Goal: Task Accomplishment & Management: Manage account settings

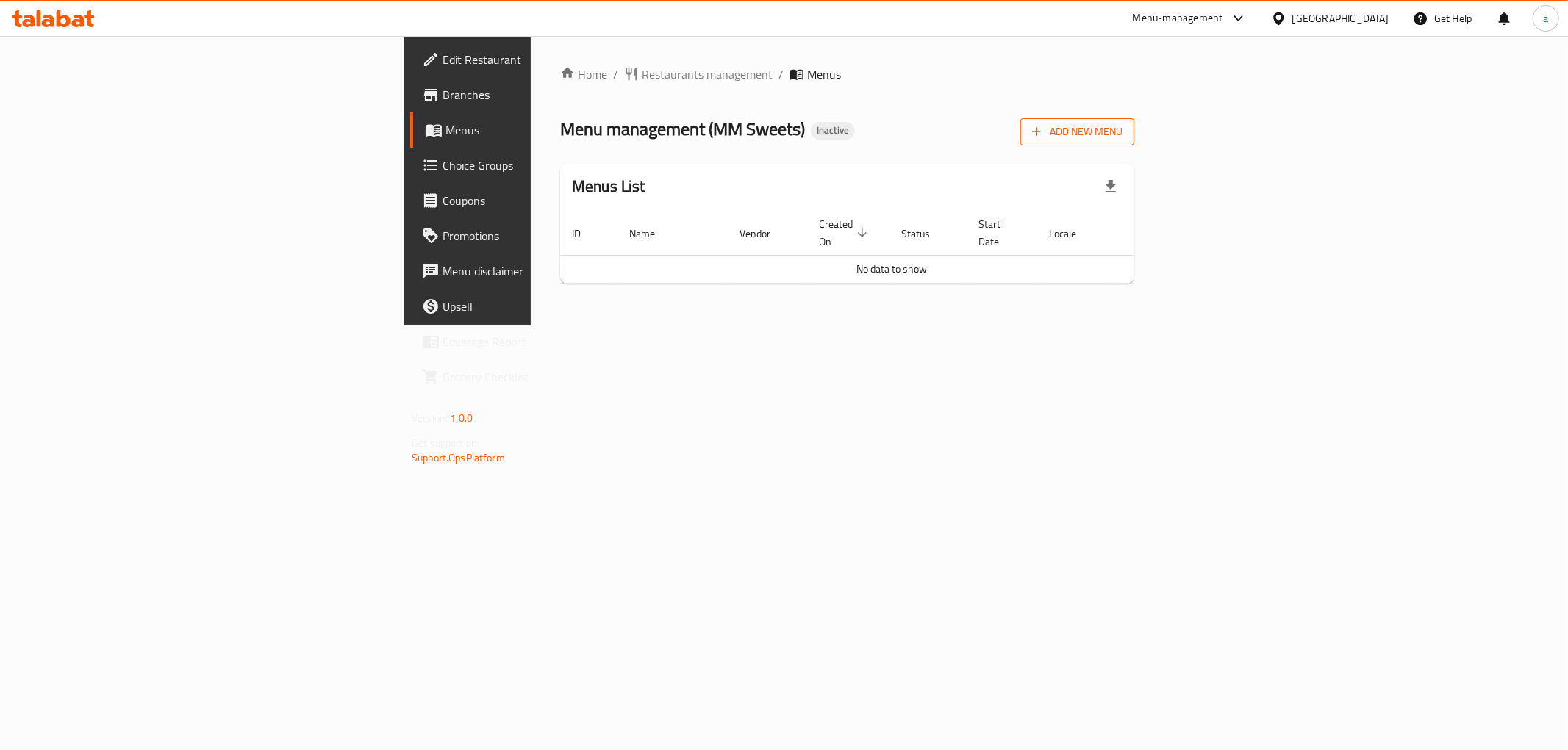
click at [1123, 125] on span "Add New Menu" at bounding box center [1078, 131] width 90 height 18
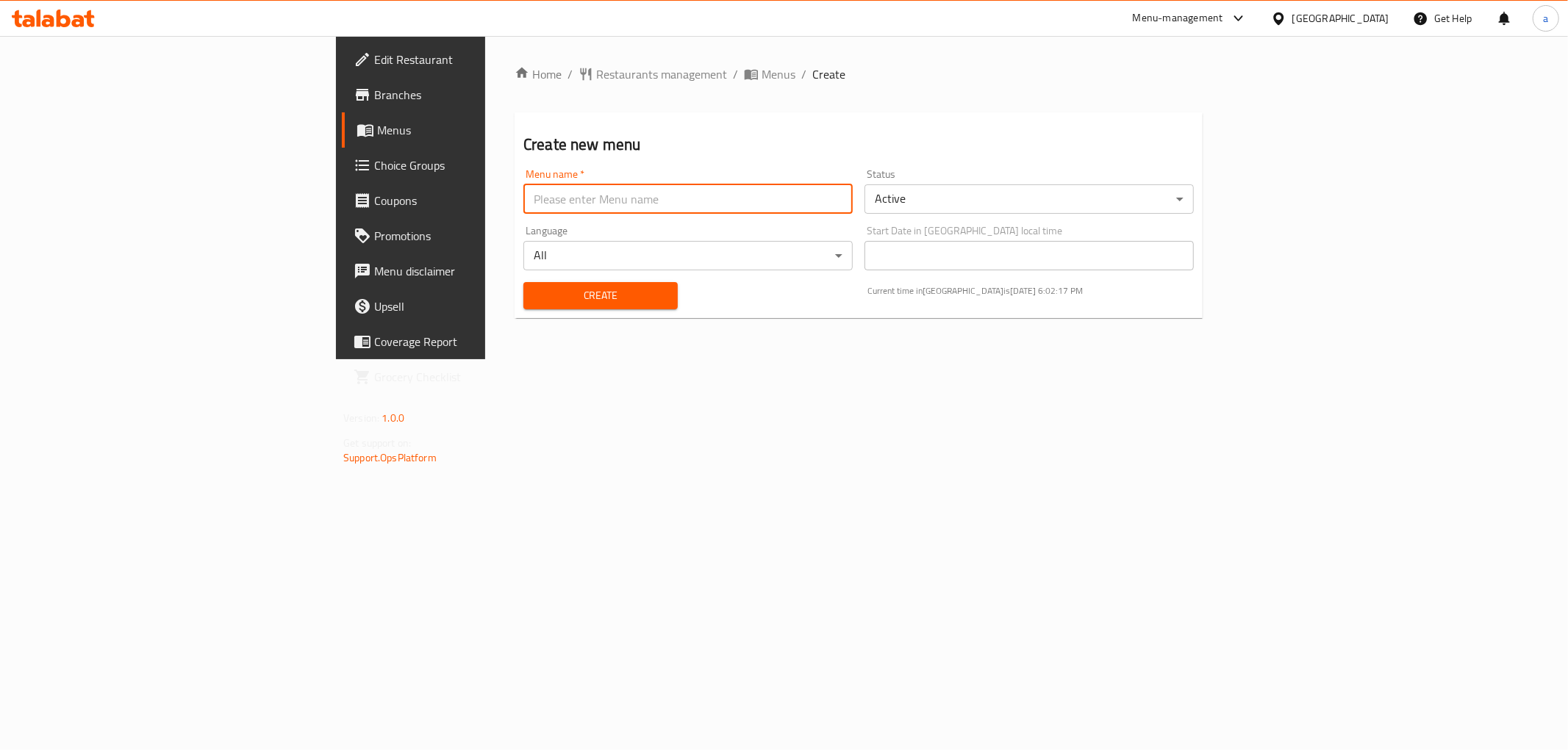
click at [655, 199] on input "text" at bounding box center [688, 199] width 329 height 30
type input "mnu [DATE]"
click at [535, 304] on span "Create" at bounding box center [600, 295] width 131 height 18
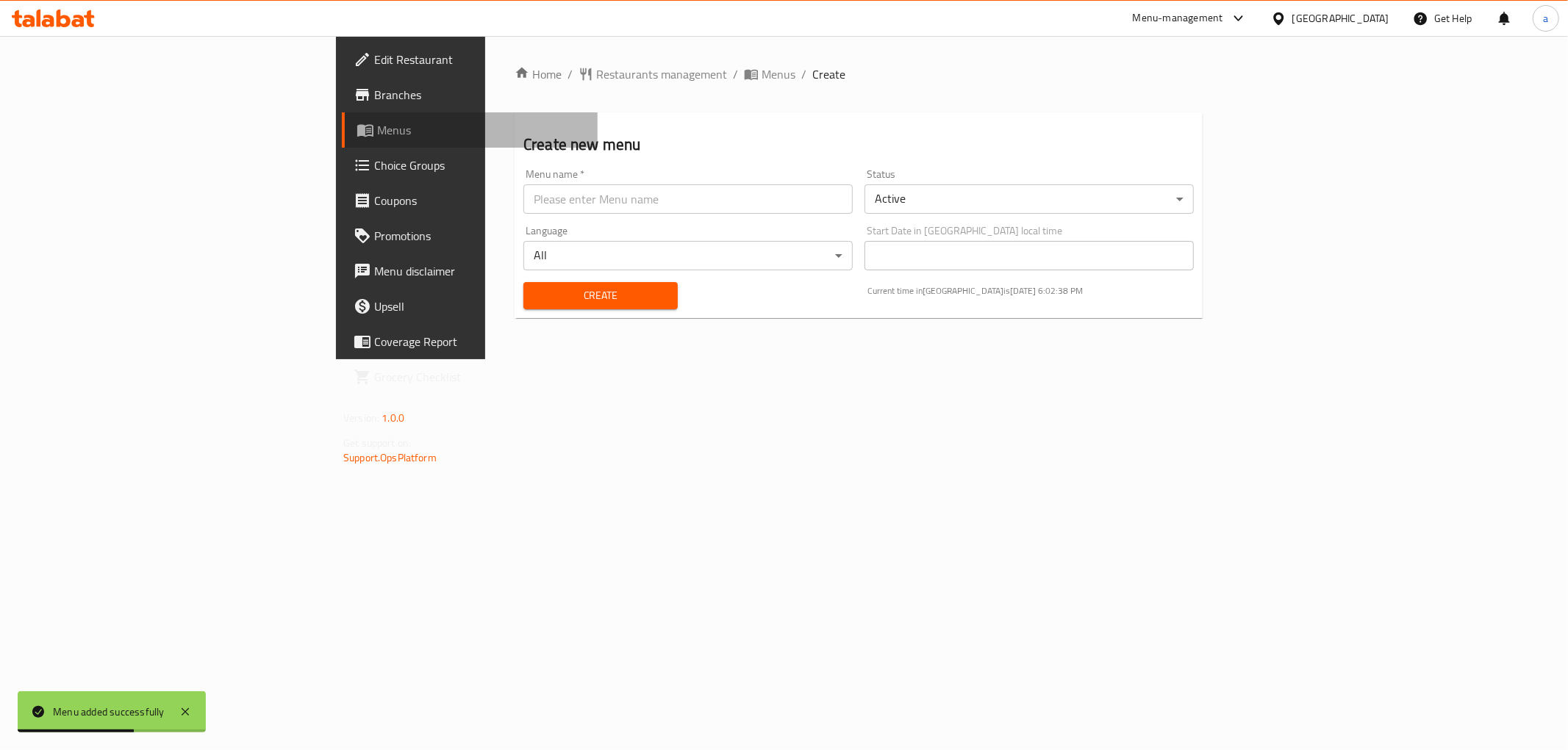
click at [377, 136] on span "Menus" at bounding box center [482, 130] width 209 height 18
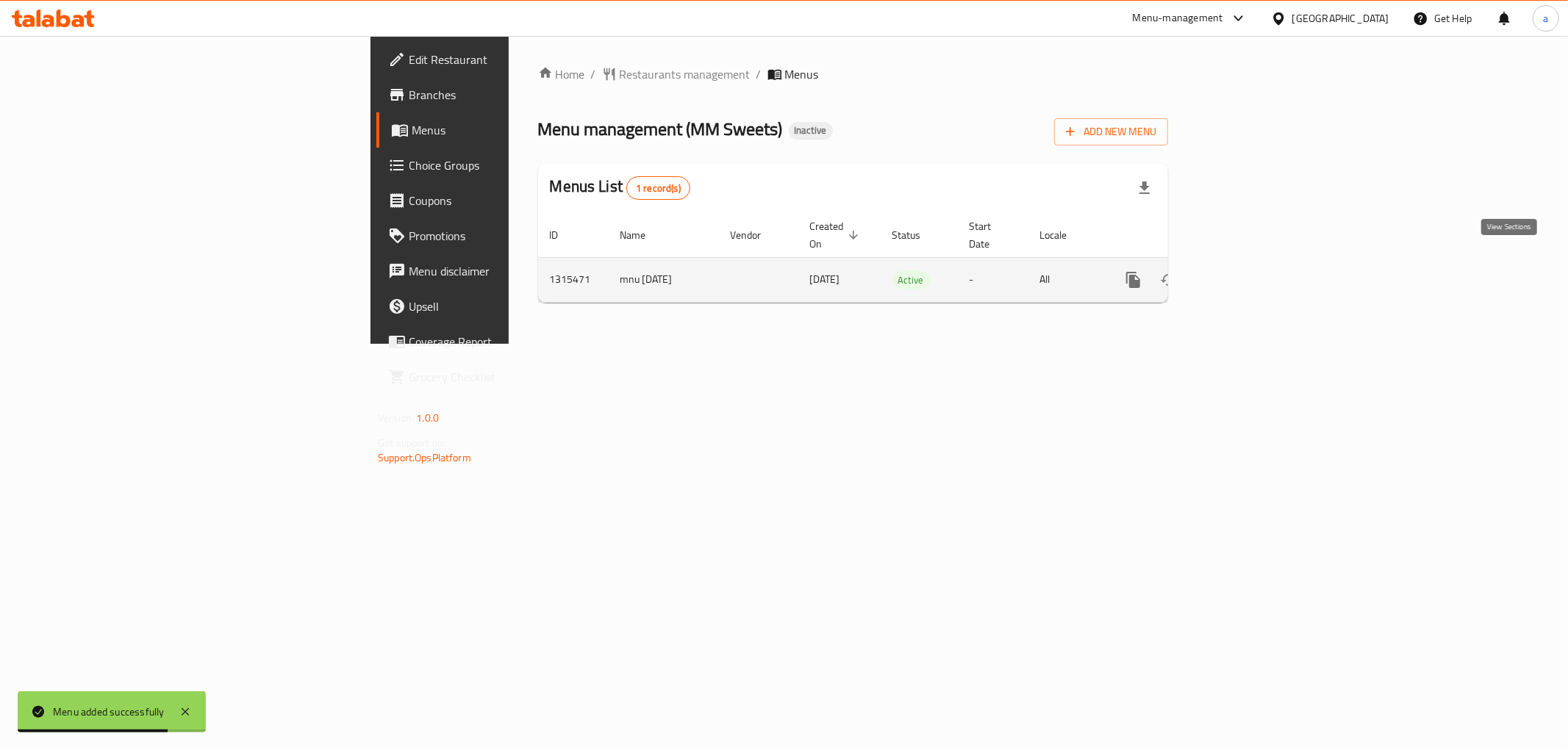
click at [1248, 271] on icon "enhanced table" at bounding box center [1239, 280] width 18 height 18
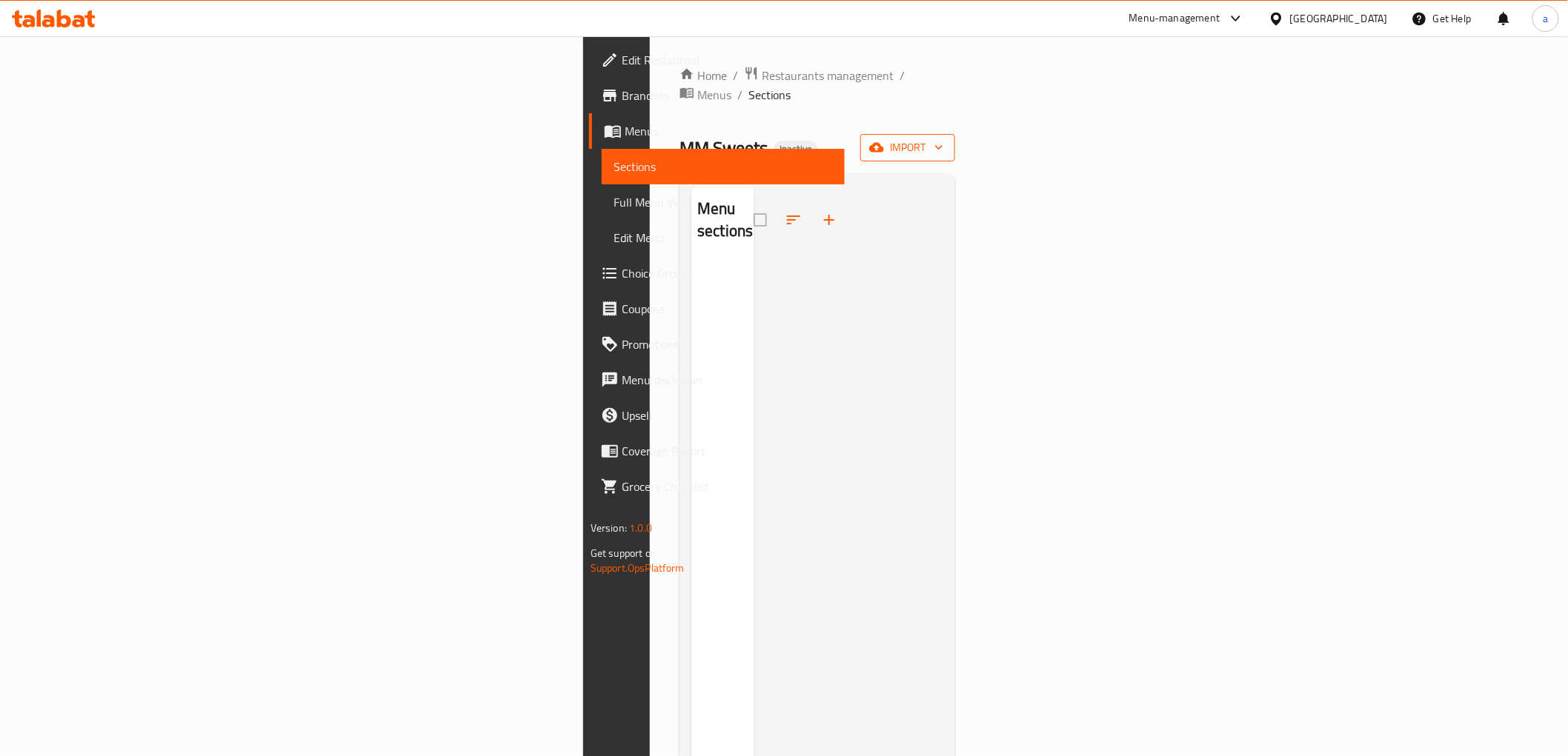
click at [943, 138] on span "import" at bounding box center [908, 147] width 71 height 19
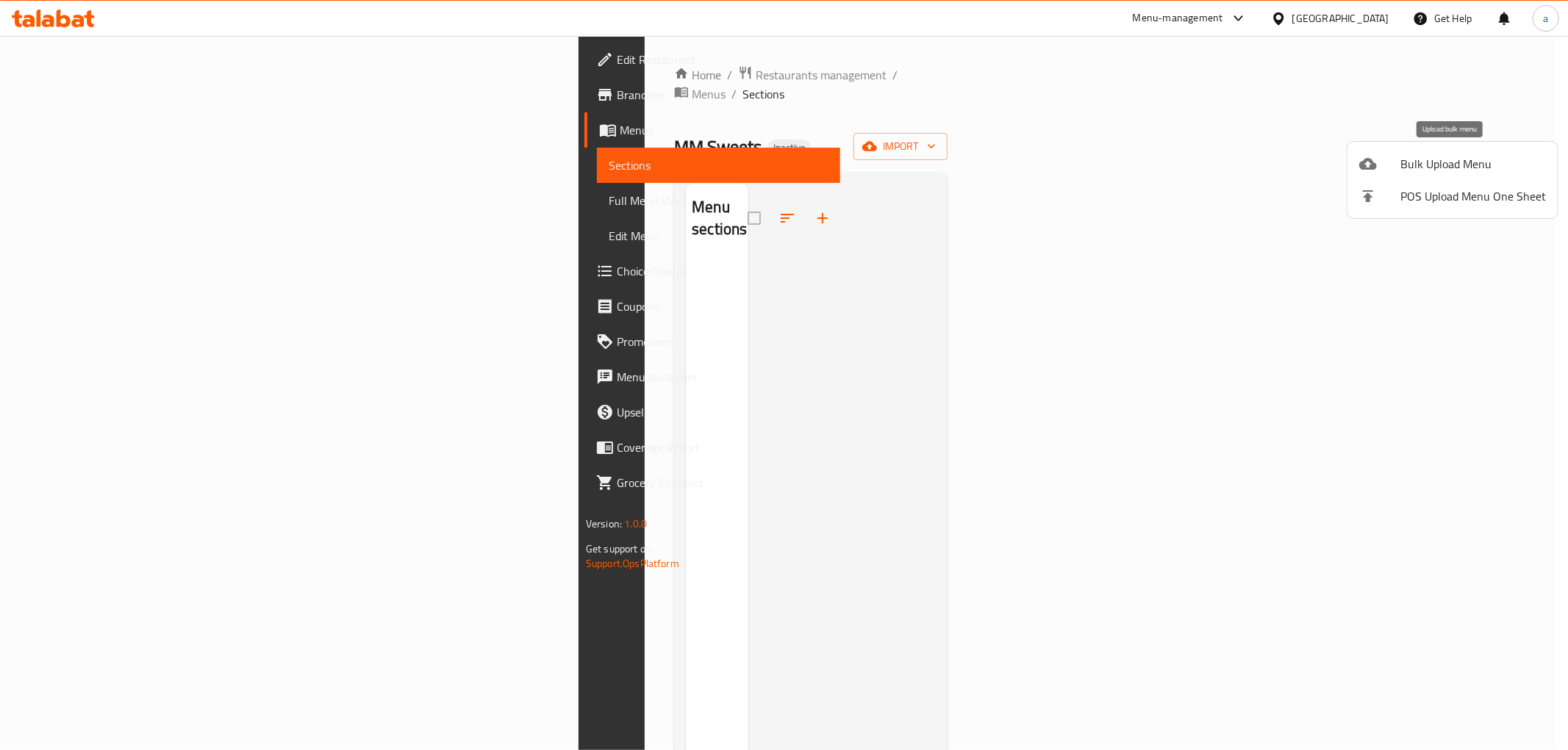
click at [1439, 160] on span "Bulk Upload Menu" at bounding box center [1473, 164] width 145 height 18
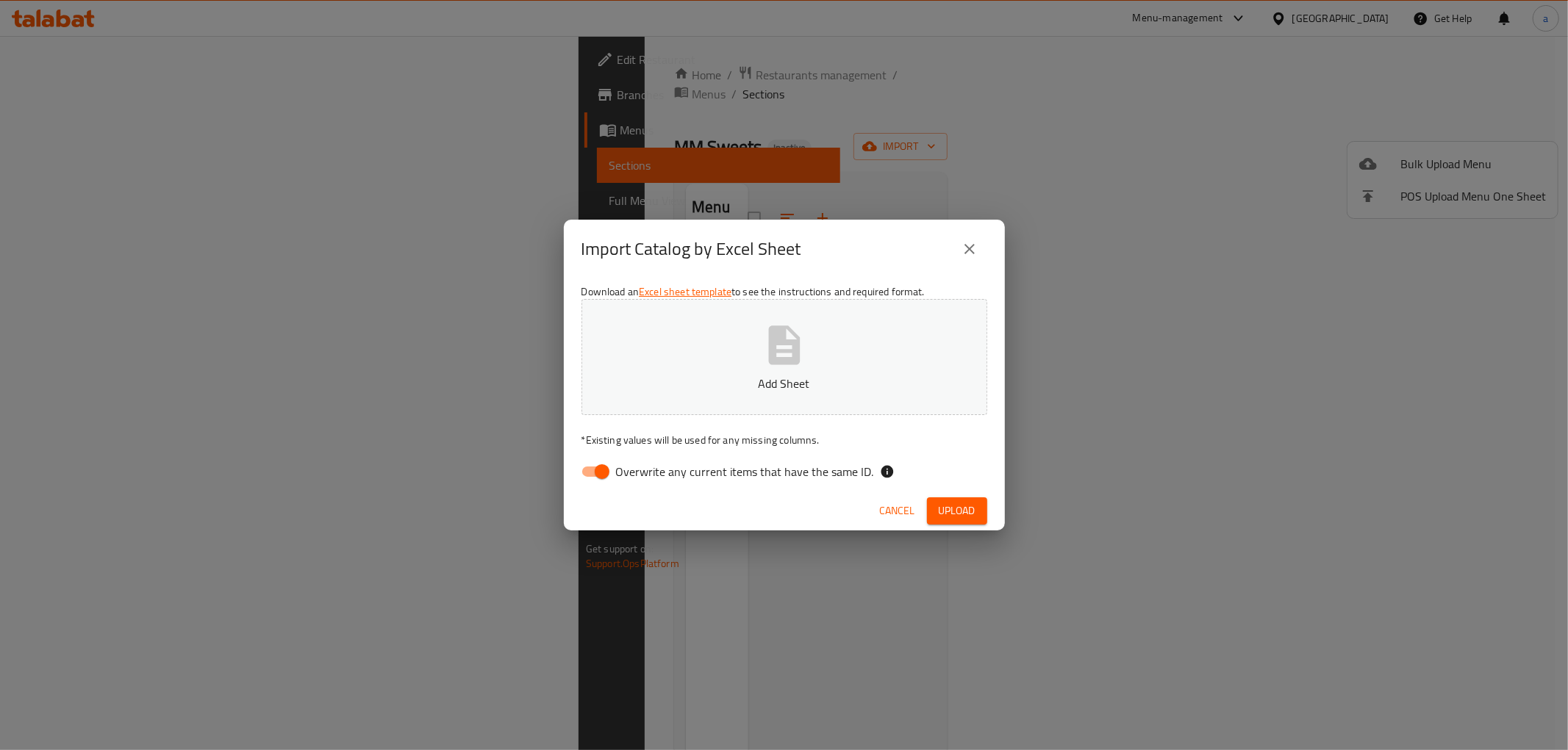
click at [592, 464] on input "Overwrite any current items that have the same ID." at bounding box center [602, 472] width 83 height 28
checkbox input "false"
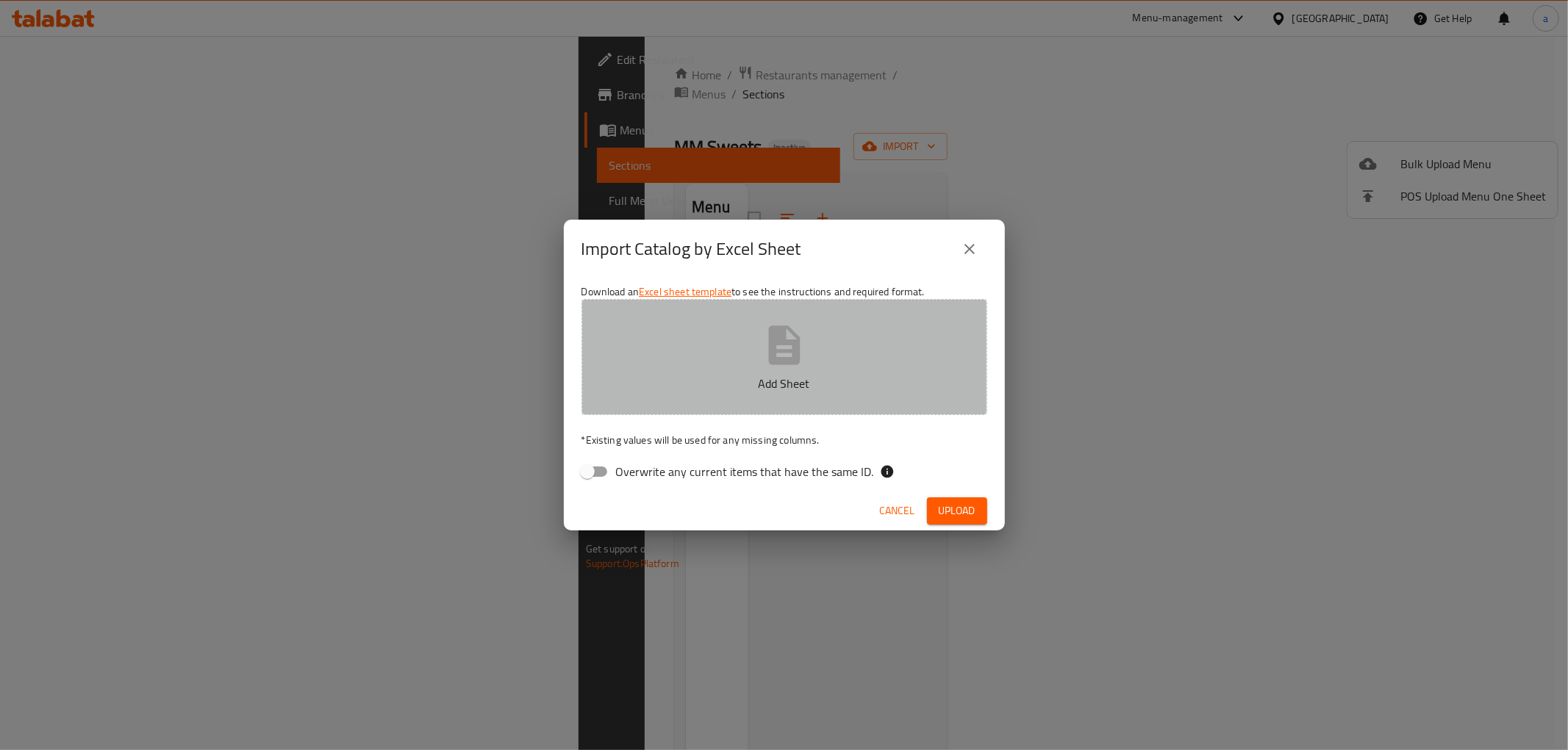
click at [848, 349] on button "Add Sheet" at bounding box center [784, 357] width 405 height 116
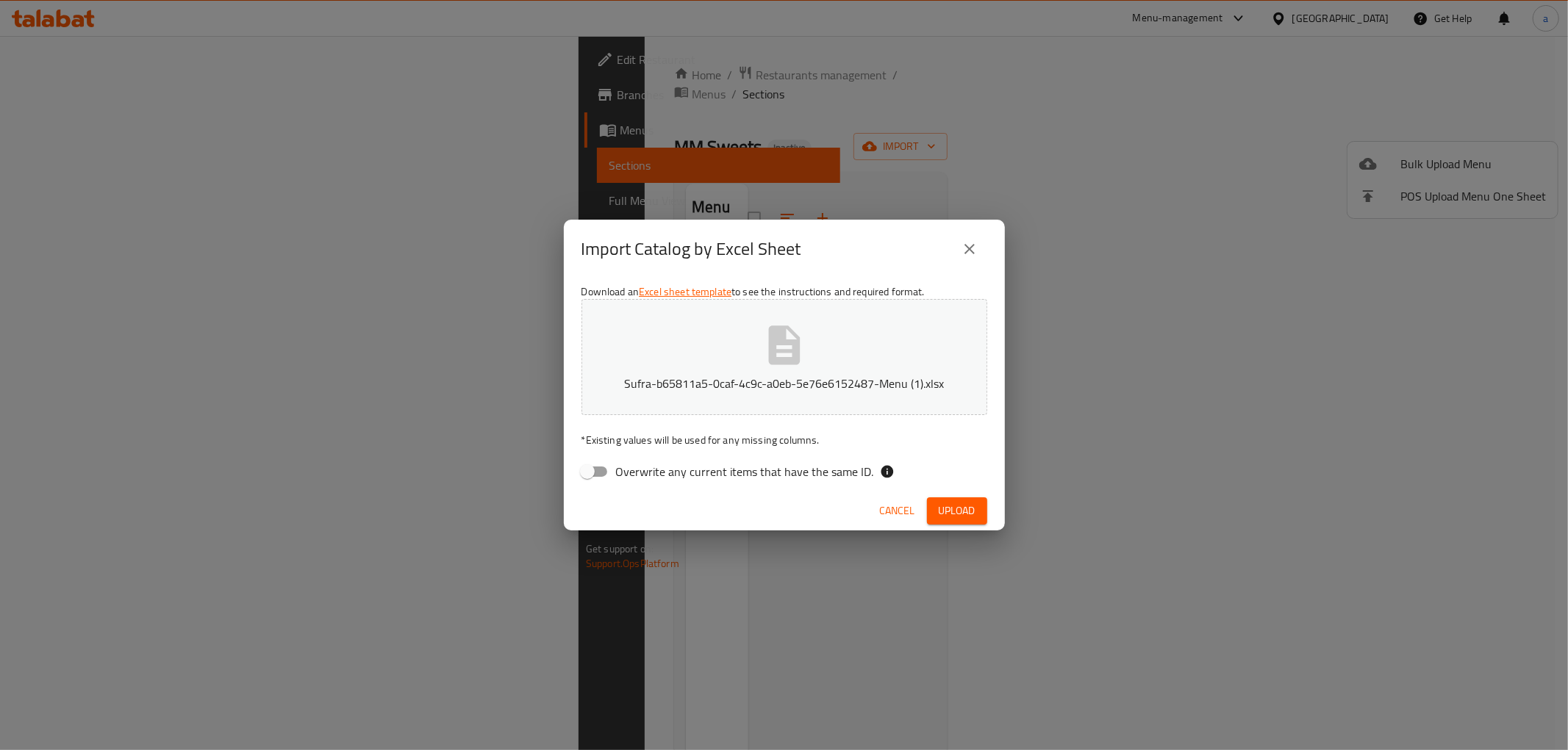
click at [956, 503] on span "Upload" at bounding box center [957, 511] width 37 height 18
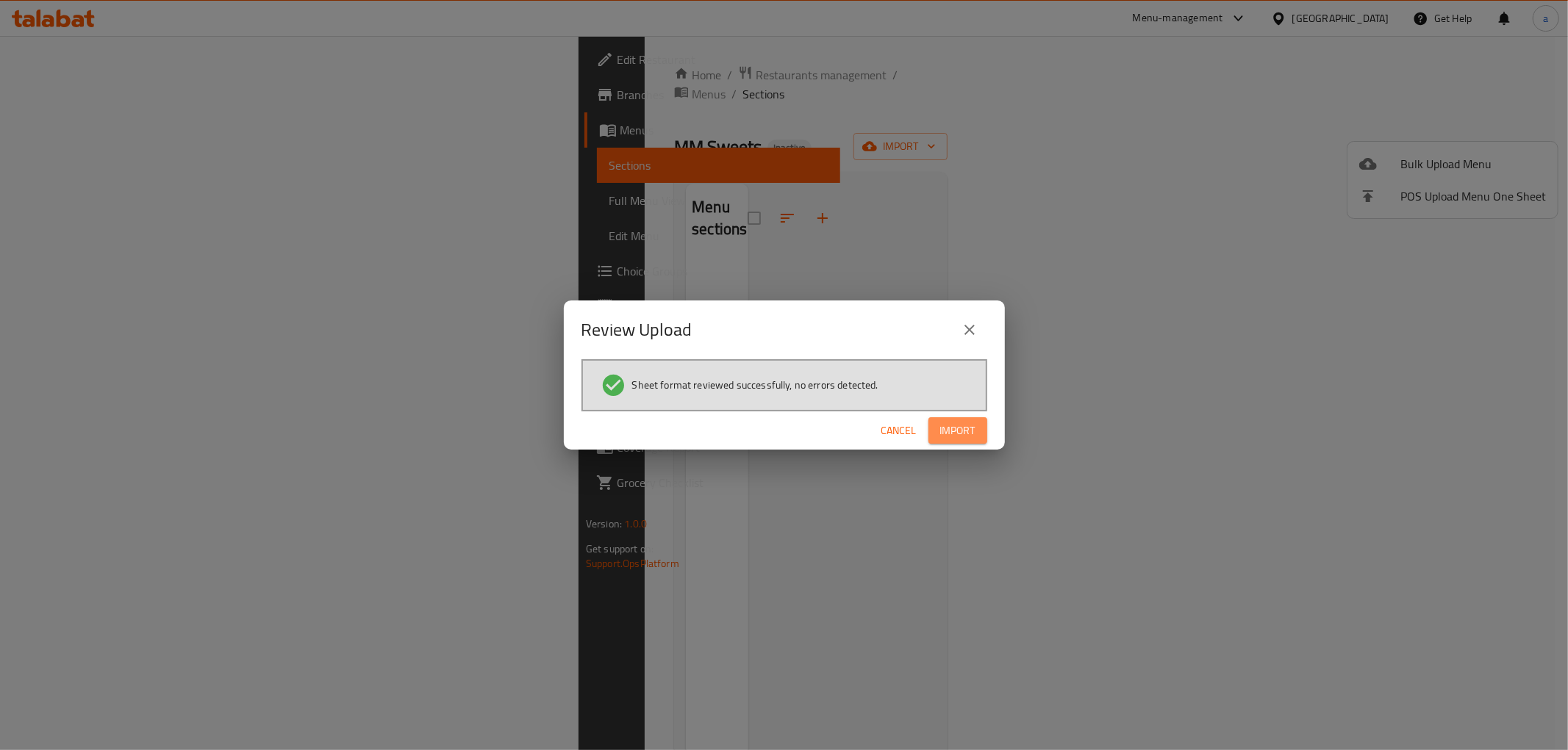
click at [980, 417] on button "Import" at bounding box center [958, 430] width 59 height 27
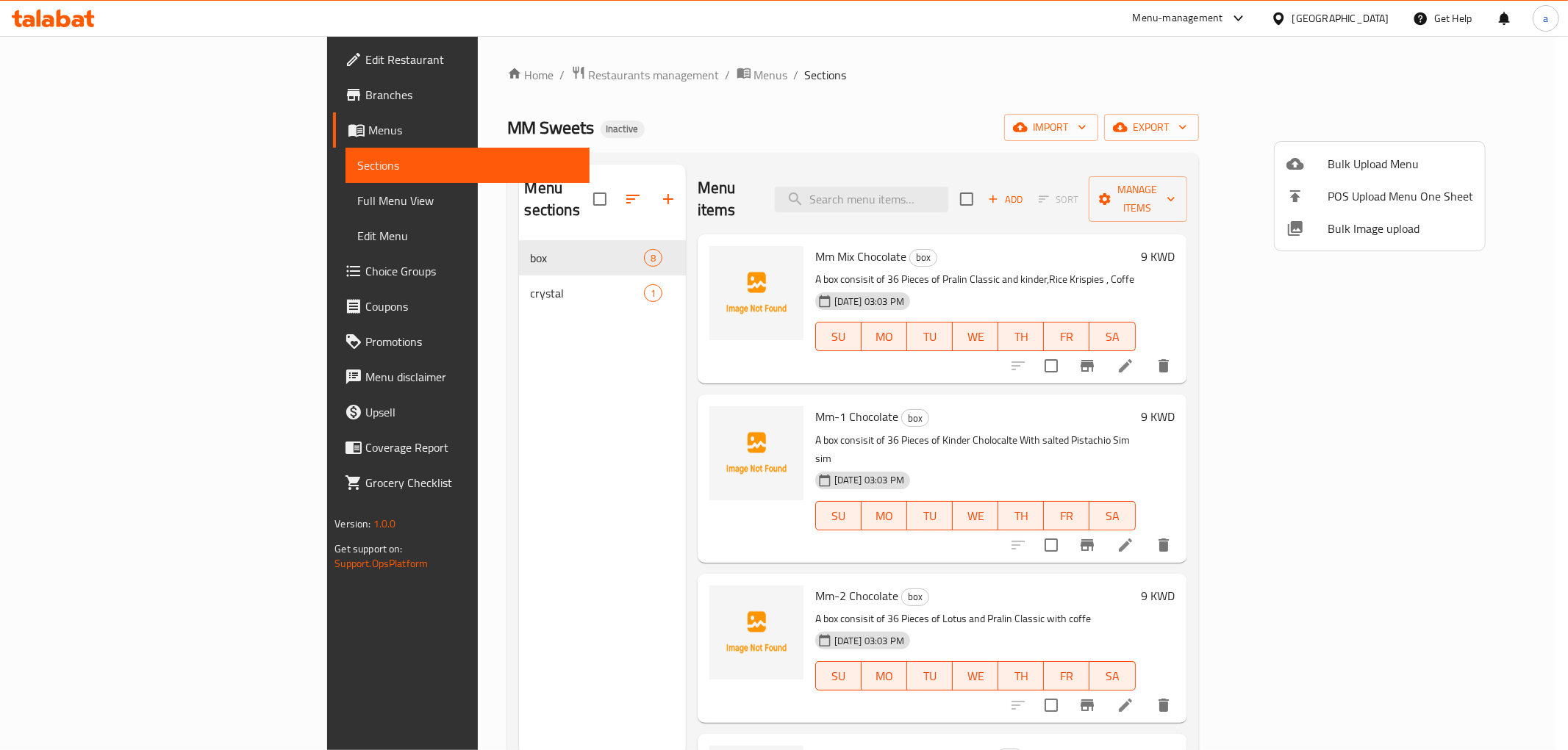
click at [140, 201] on div at bounding box center [784, 375] width 1568 height 750
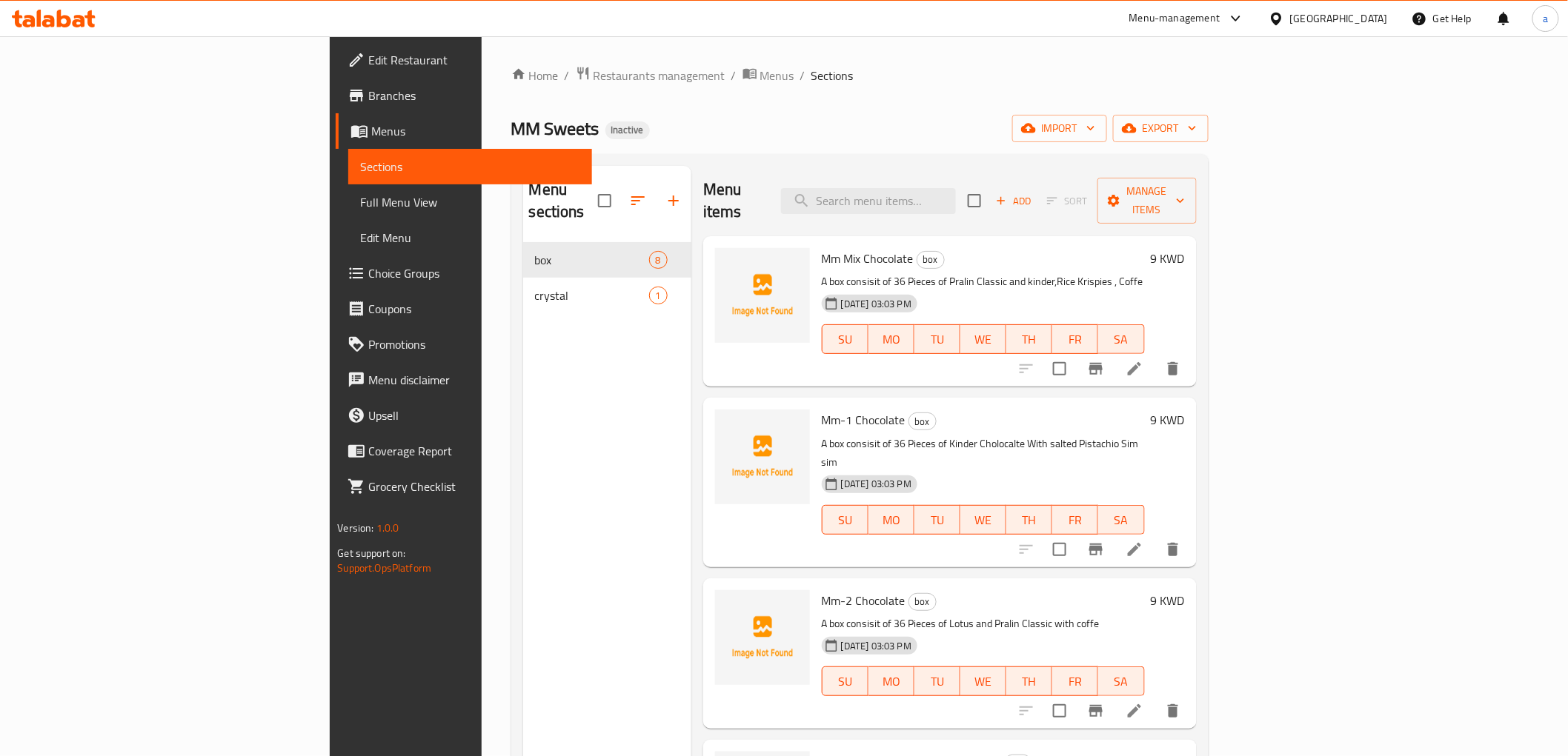
click at [360, 202] on span "Full Menu View" at bounding box center [470, 202] width 220 height 18
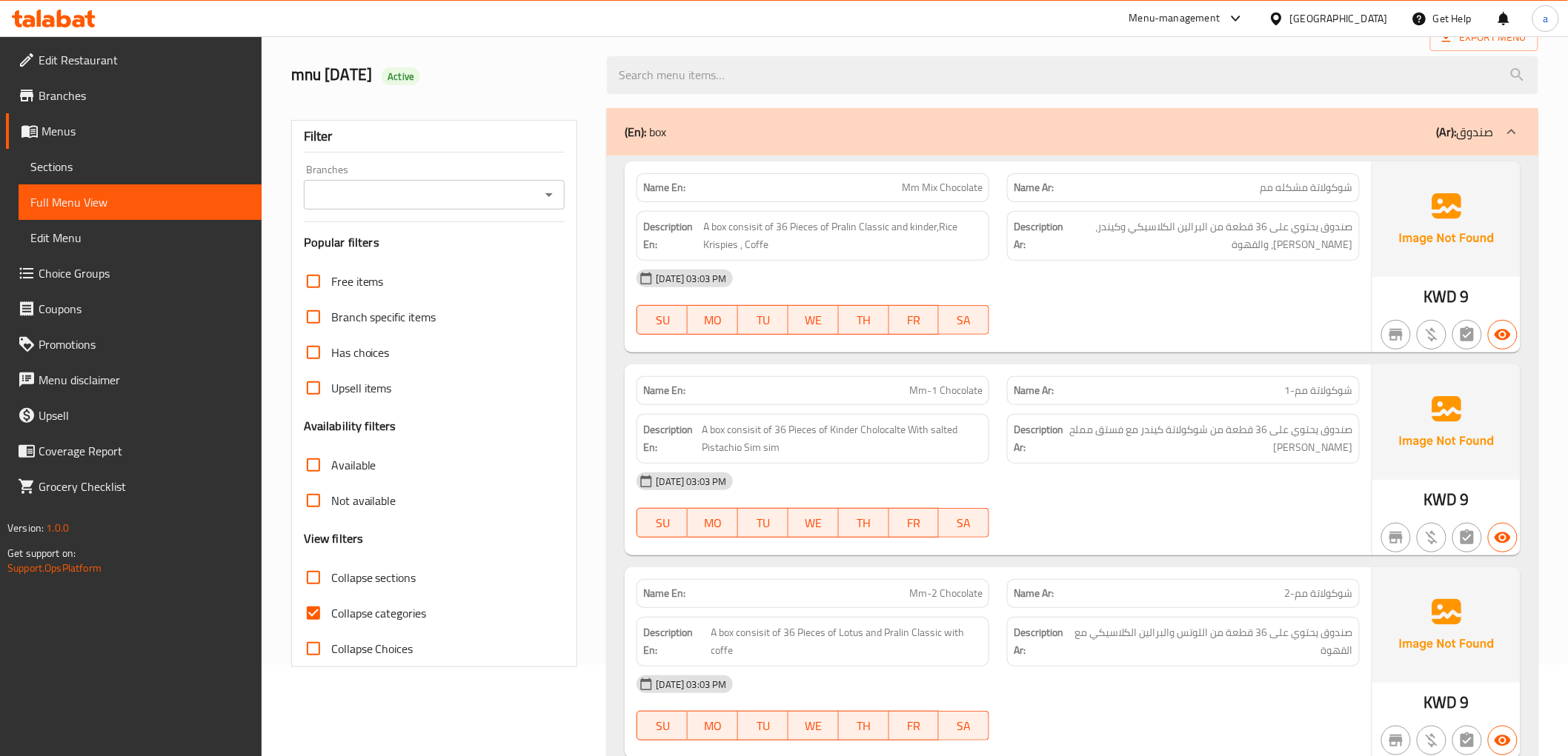
scroll to position [164, 0]
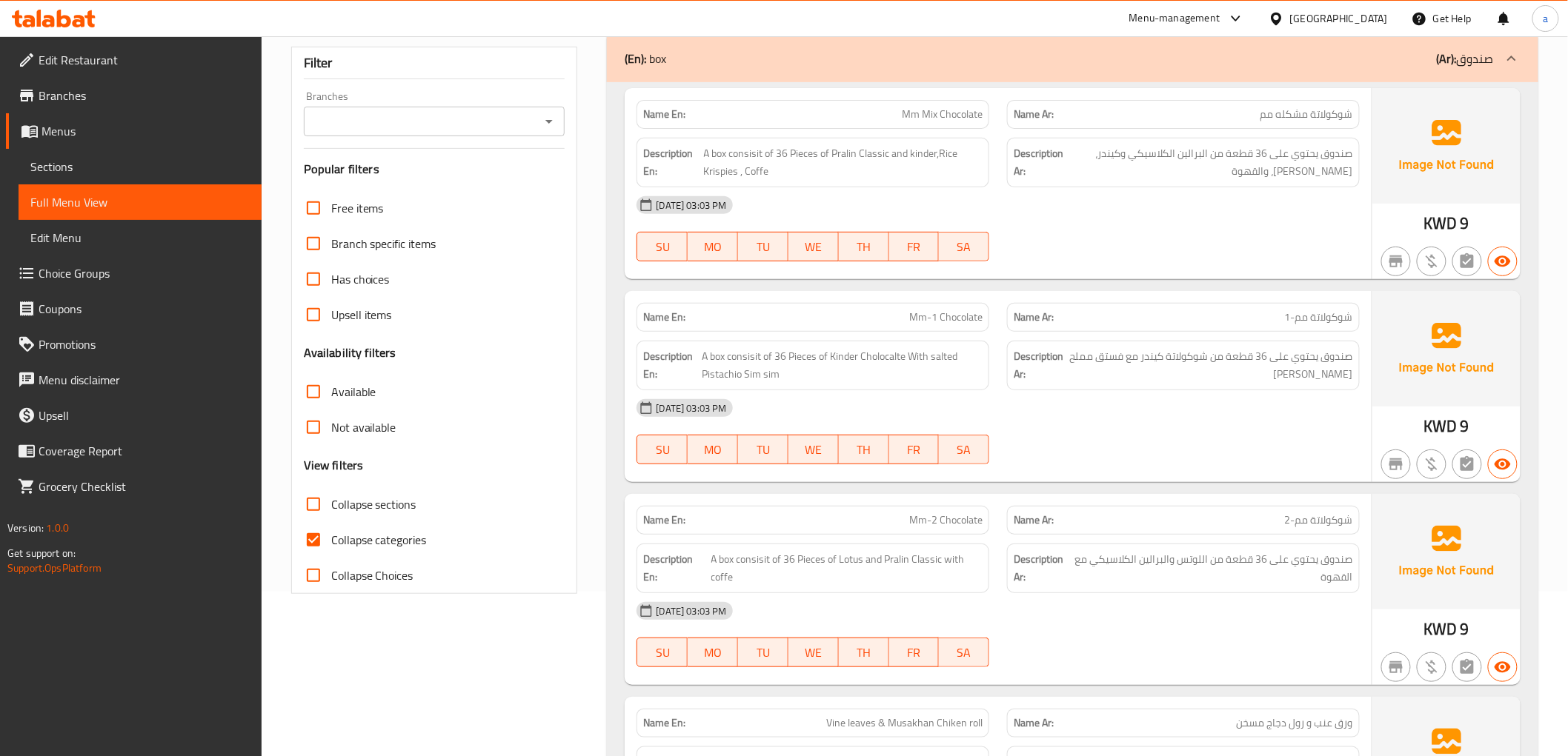
click at [369, 534] on span "Collapse categories" at bounding box center [379, 540] width 95 height 18
click at [331, 534] on input "Collapse categories" at bounding box center [313, 540] width 36 height 36
checkbox input "false"
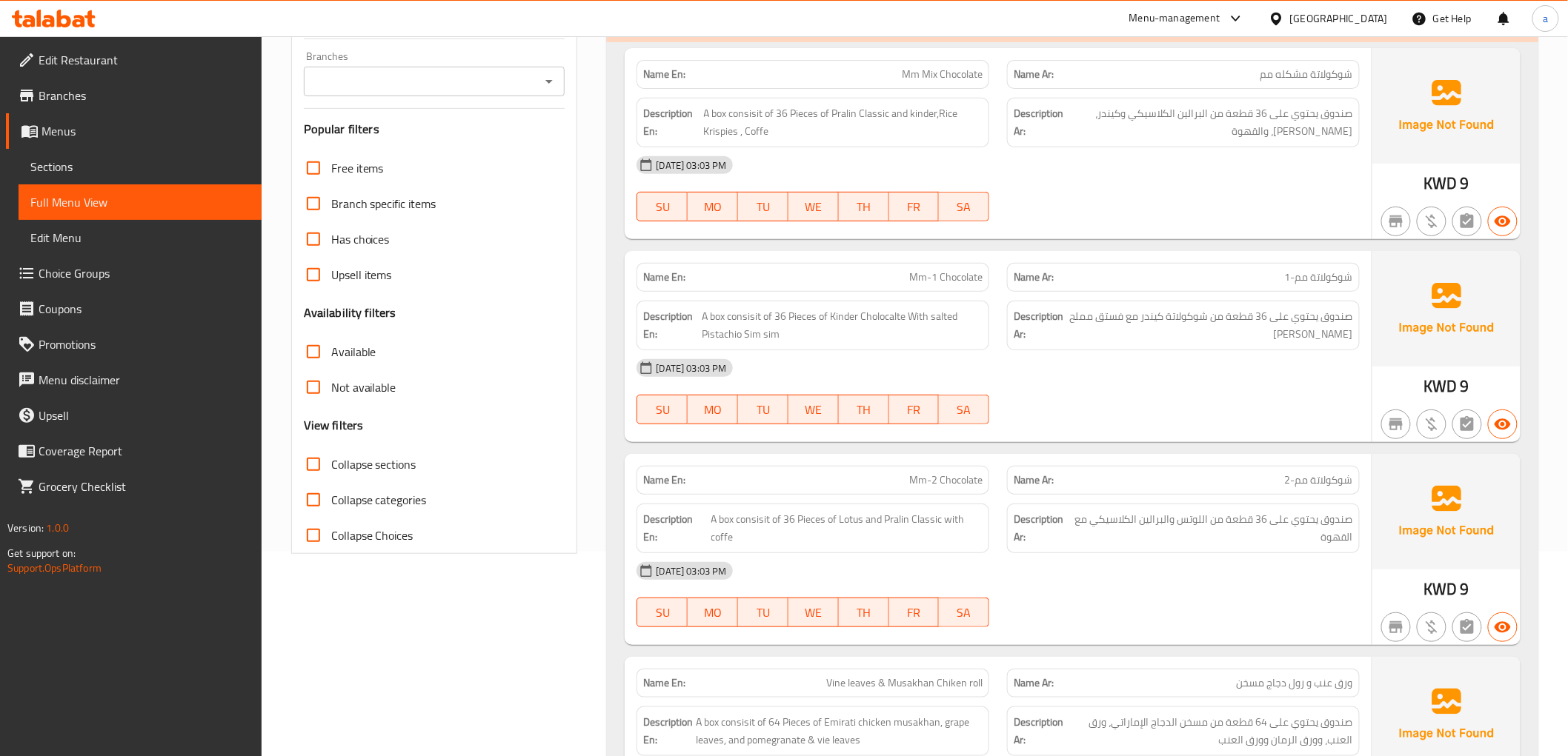
scroll to position [0, 0]
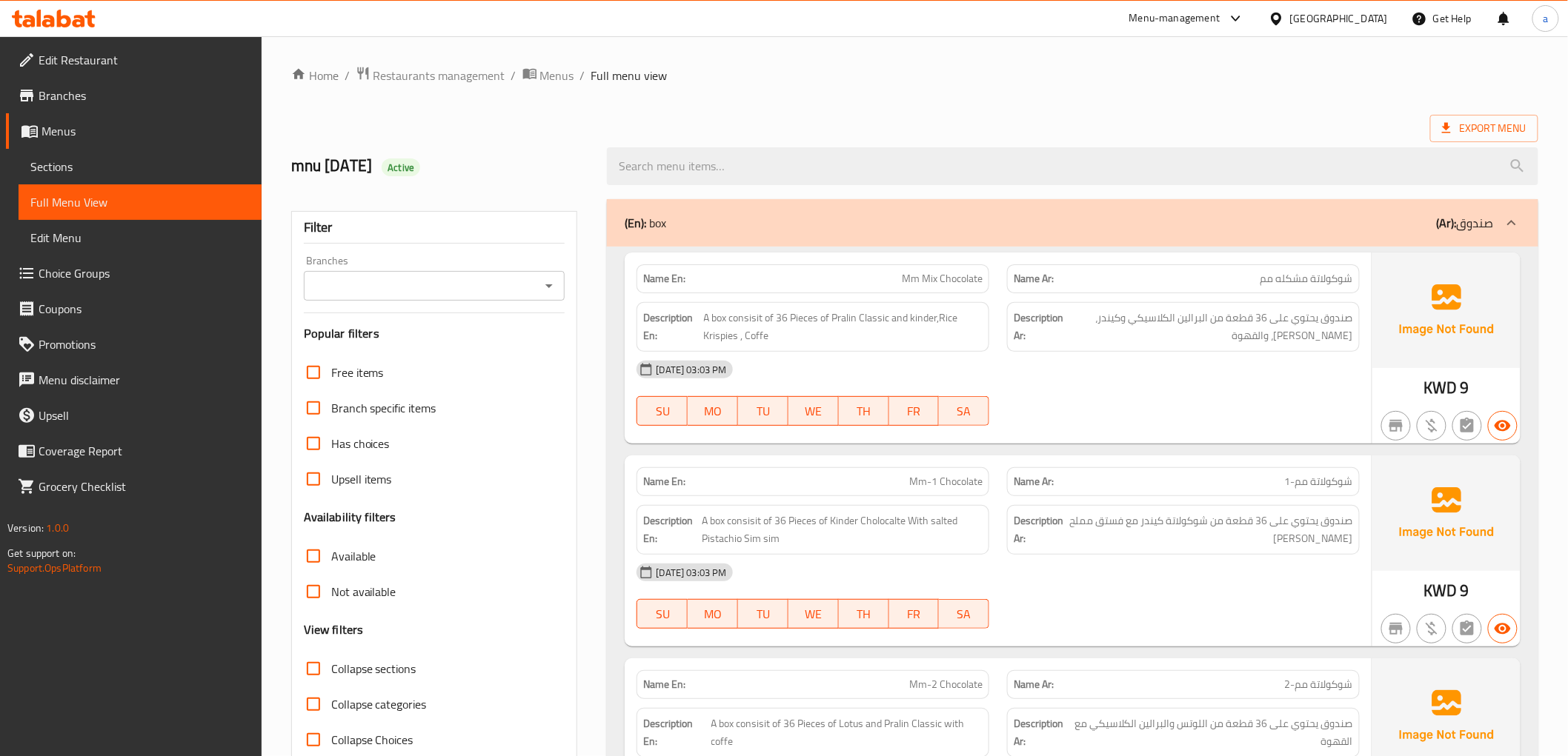
click at [1316, 388] on div "[DATE] 03:03 PM SU MO TU WE TH FR SA" at bounding box center [998, 393] width 740 height 83
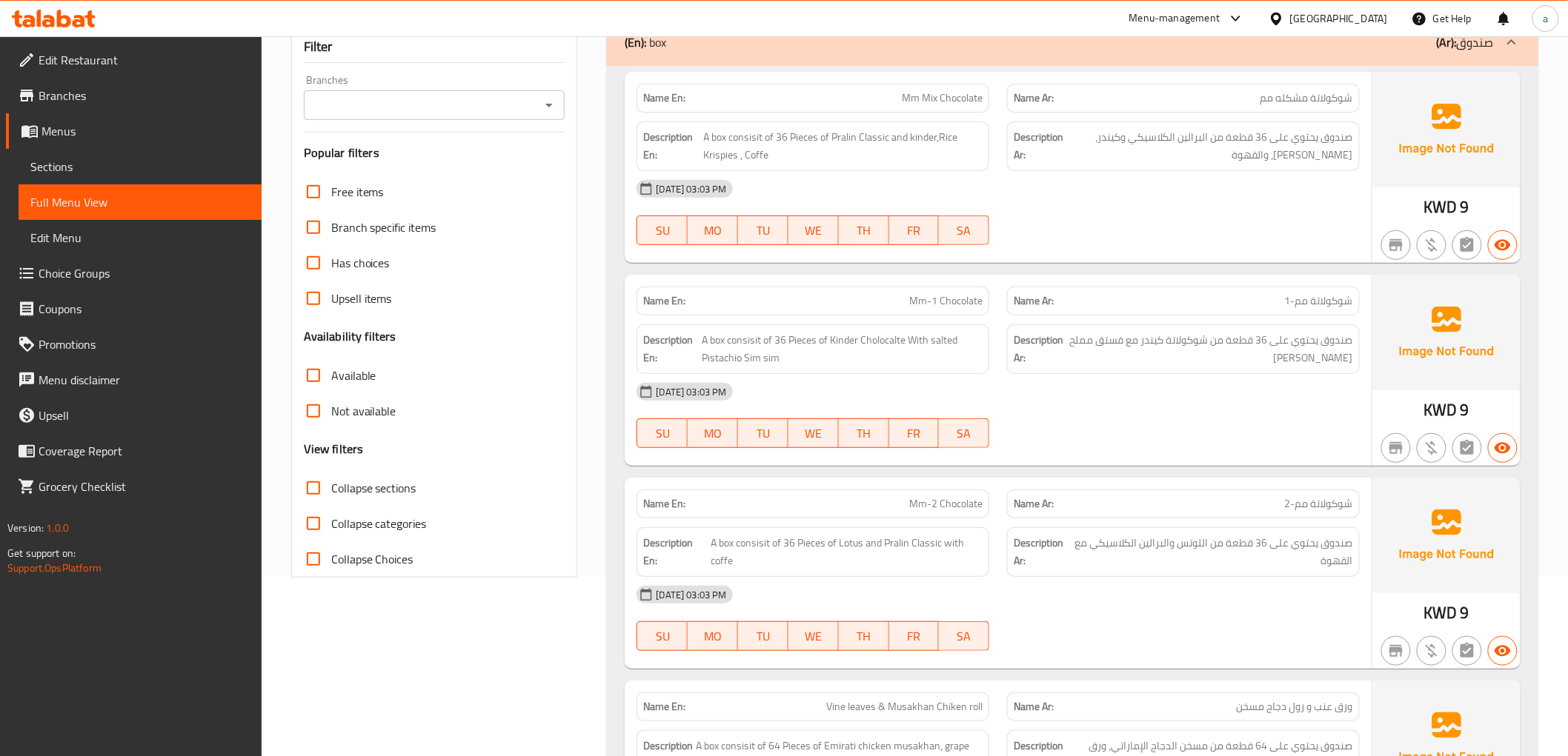
scroll to position [329, 0]
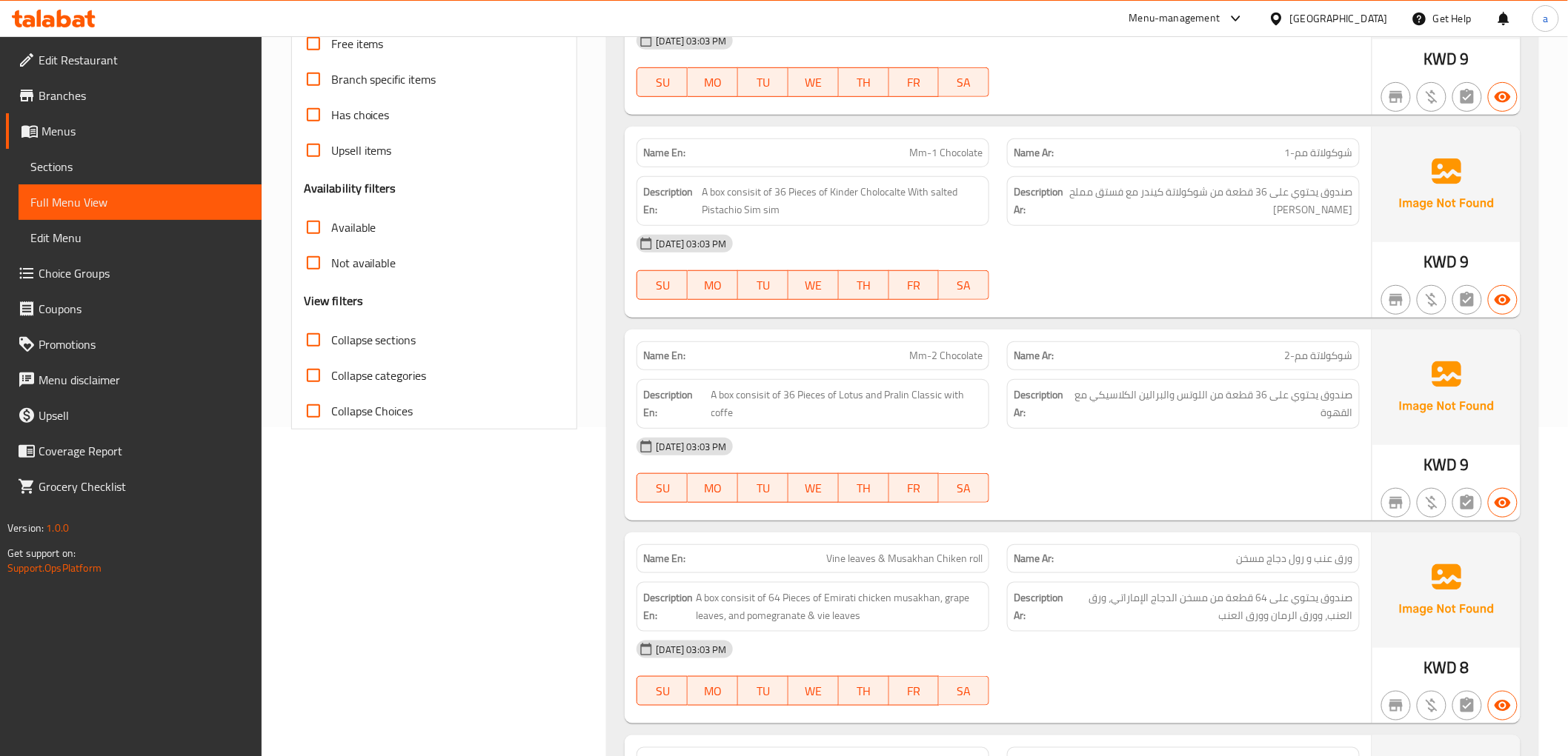
click at [1330, 274] on div "[DATE] 03:03 PM SU MO TU WE TH FR SA" at bounding box center [998, 267] width 740 height 83
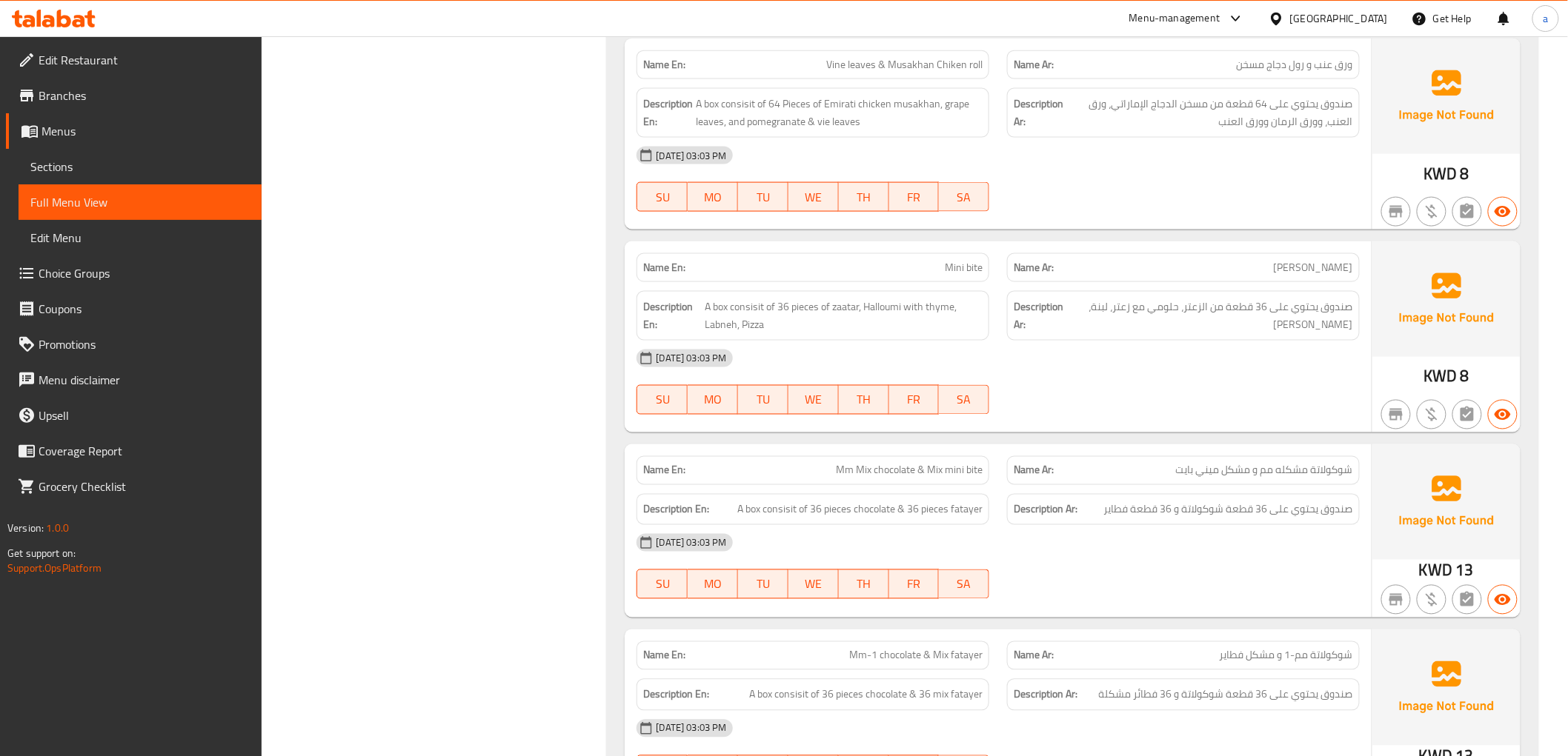
scroll to position [987, 0]
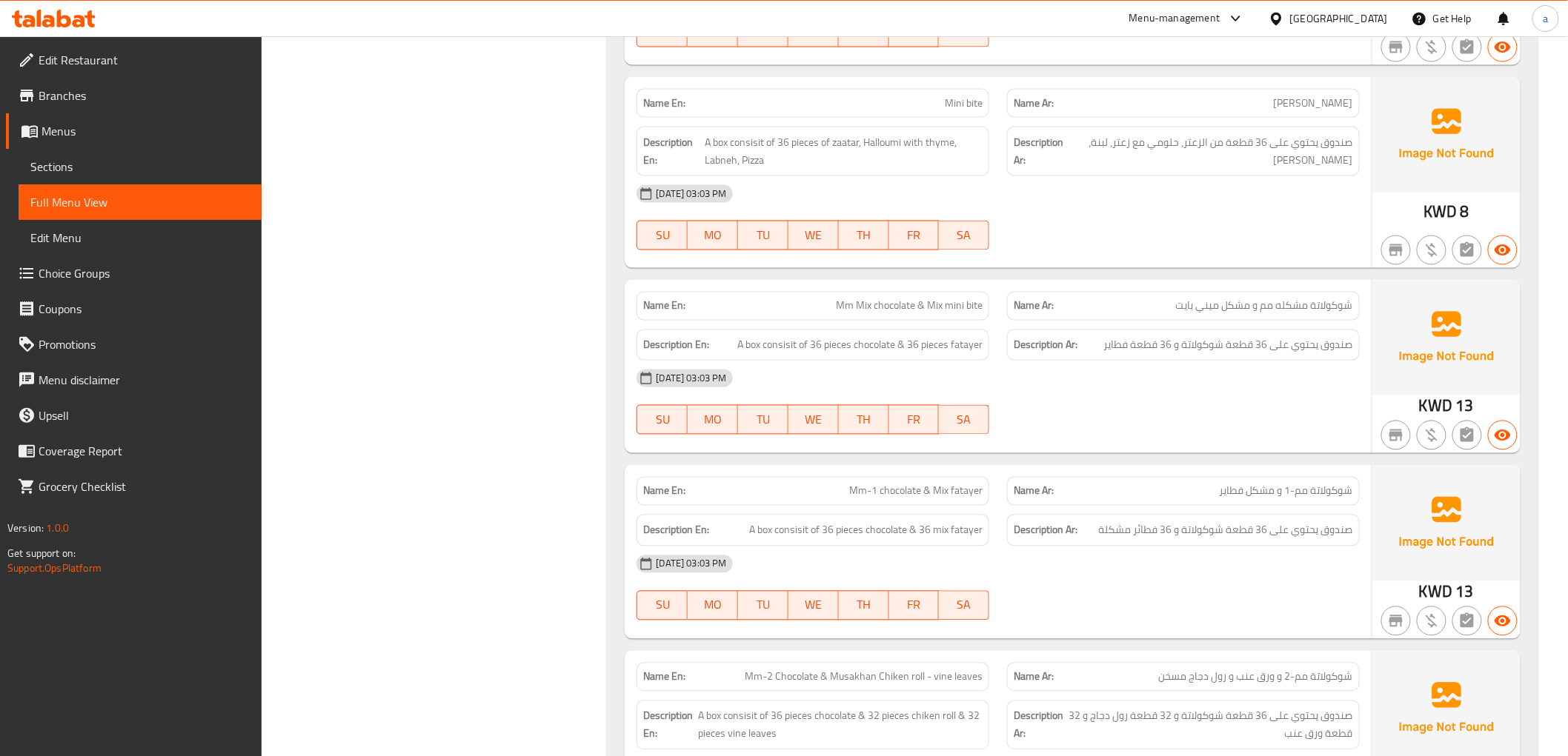
click at [1293, 386] on div "[DATE] 03:03 PM" at bounding box center [998, 379] width 740 height 36
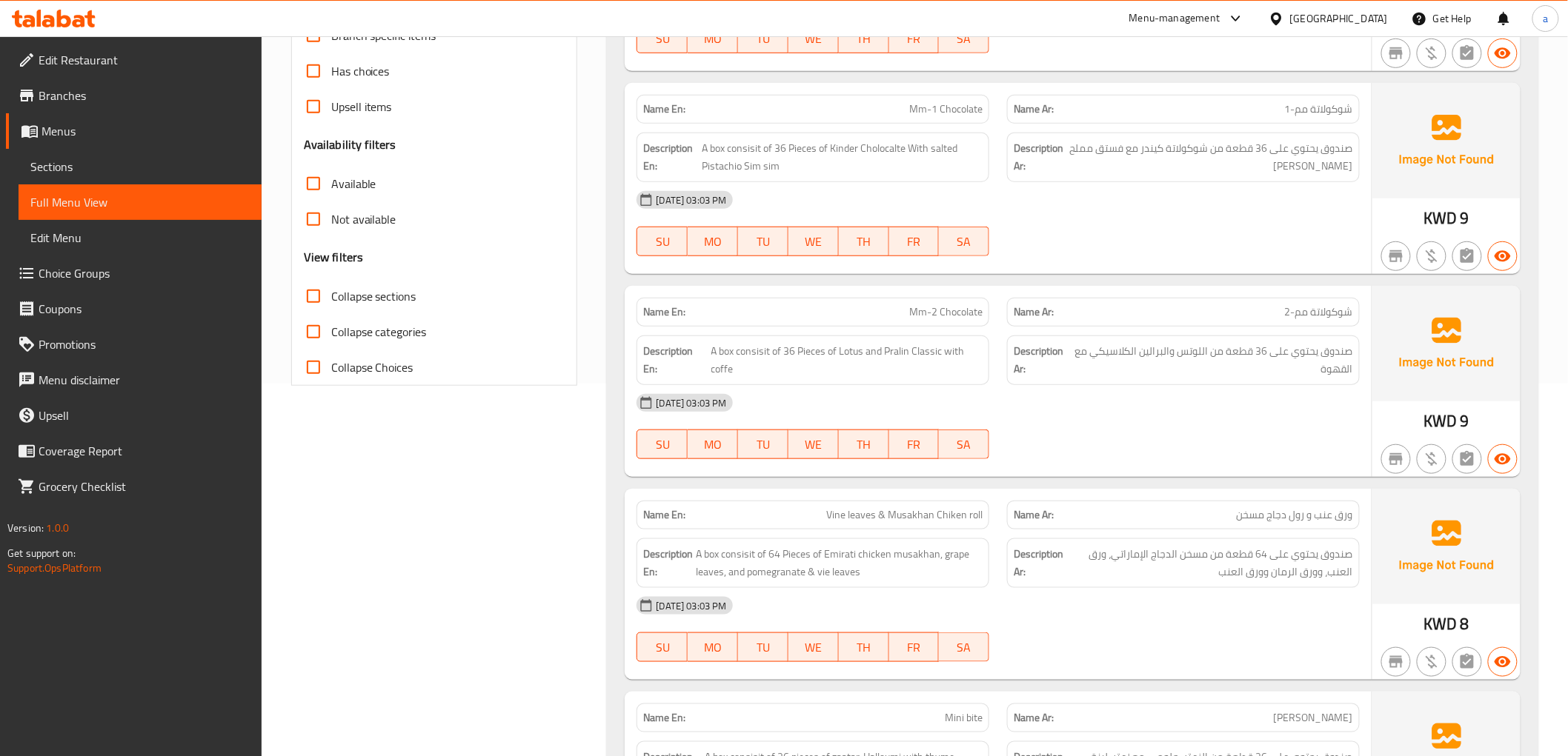
scroll to position [0, 0]
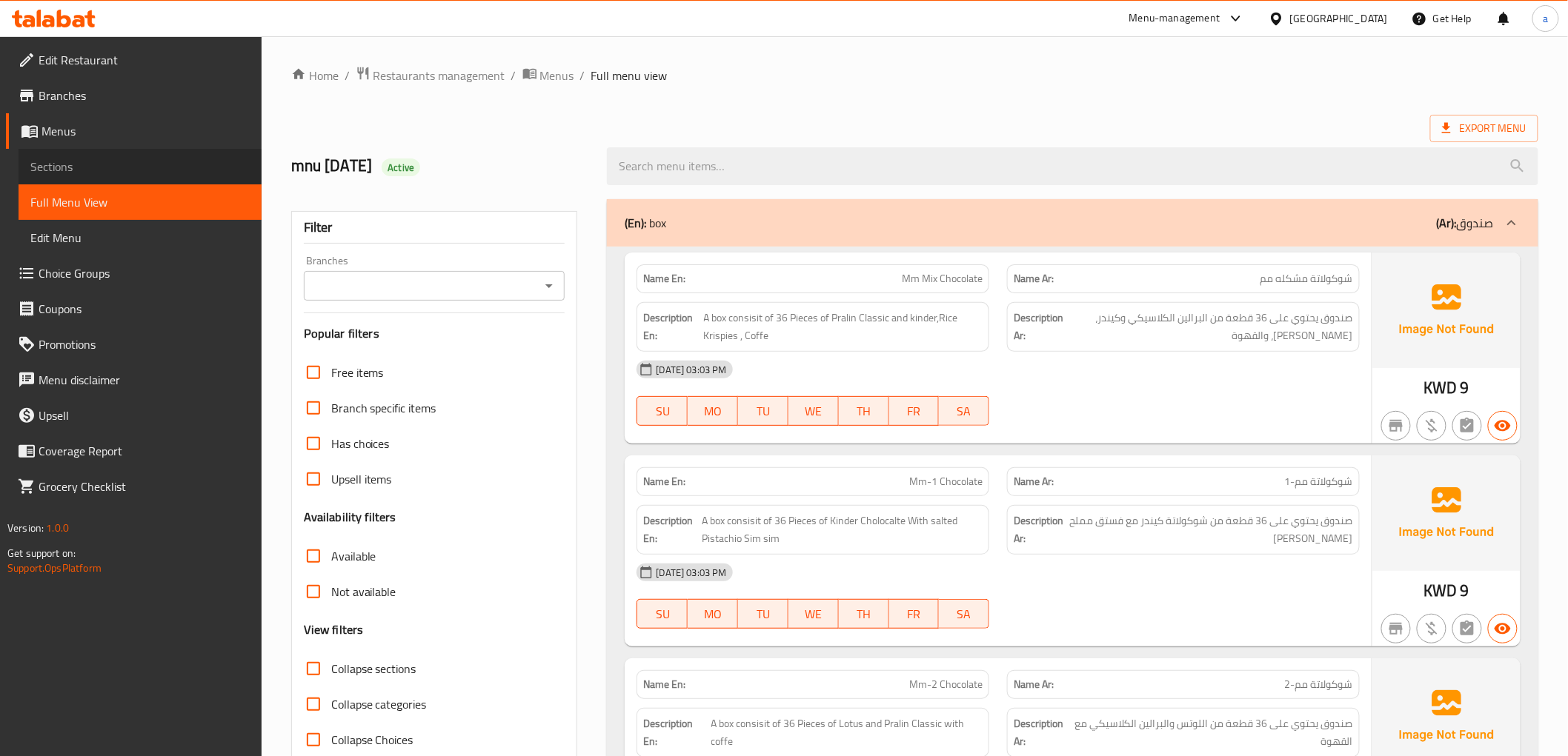
click at [161, 164] on span "Sections" at bounding box center [140, 167] width 220 height 18
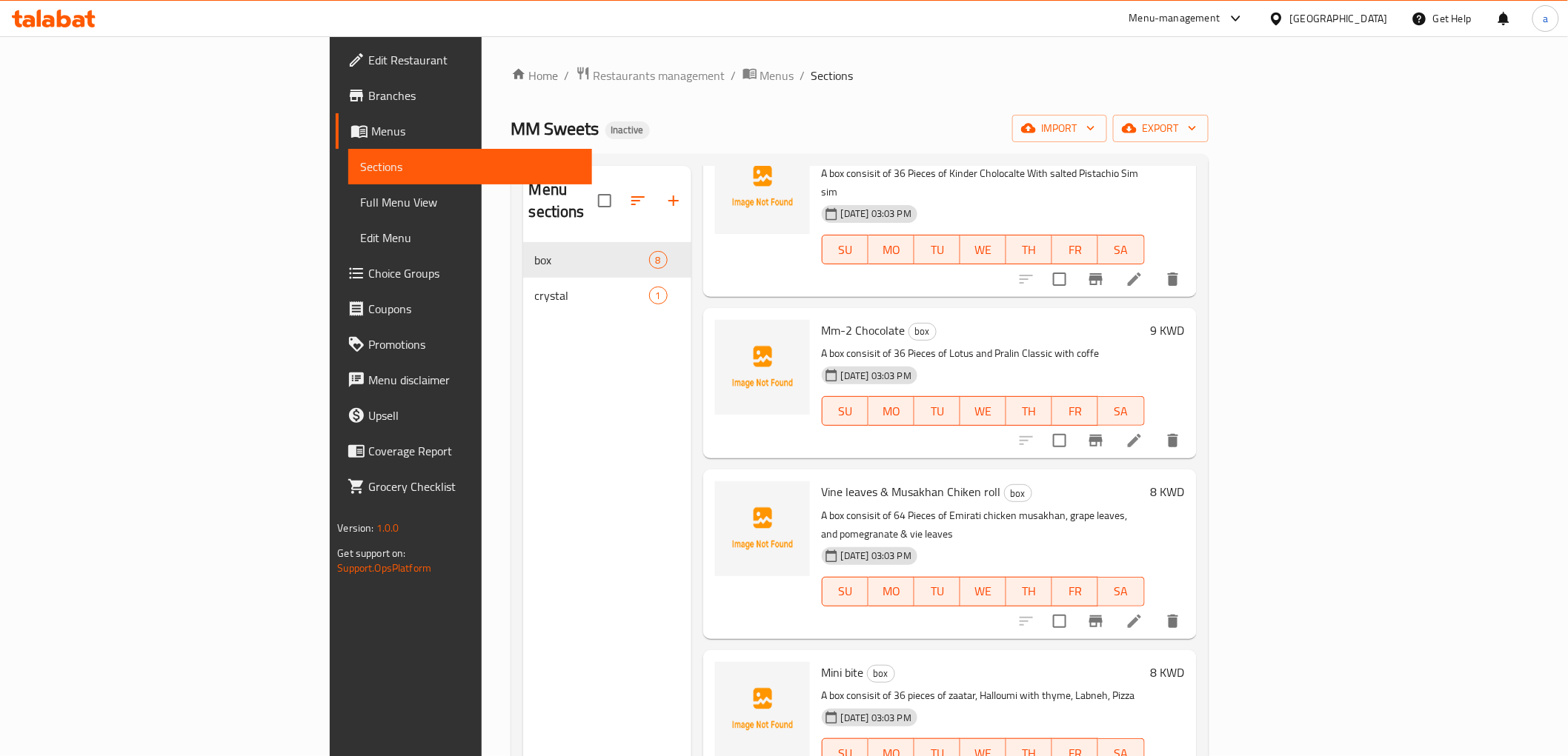
scroll to position [411, 0]
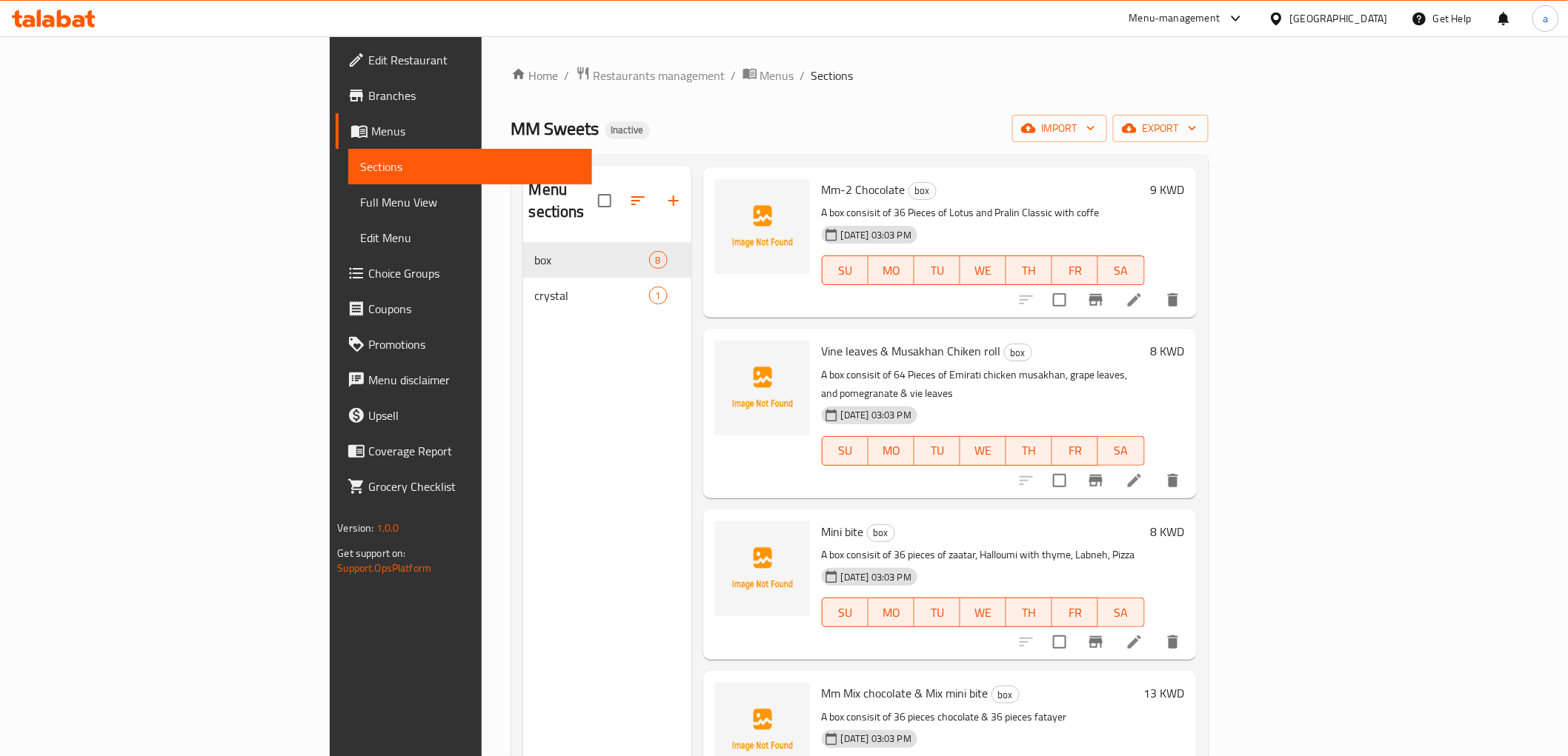
click at [1156, 467] on li at bounding box center [1135, 481] width 42 height 27
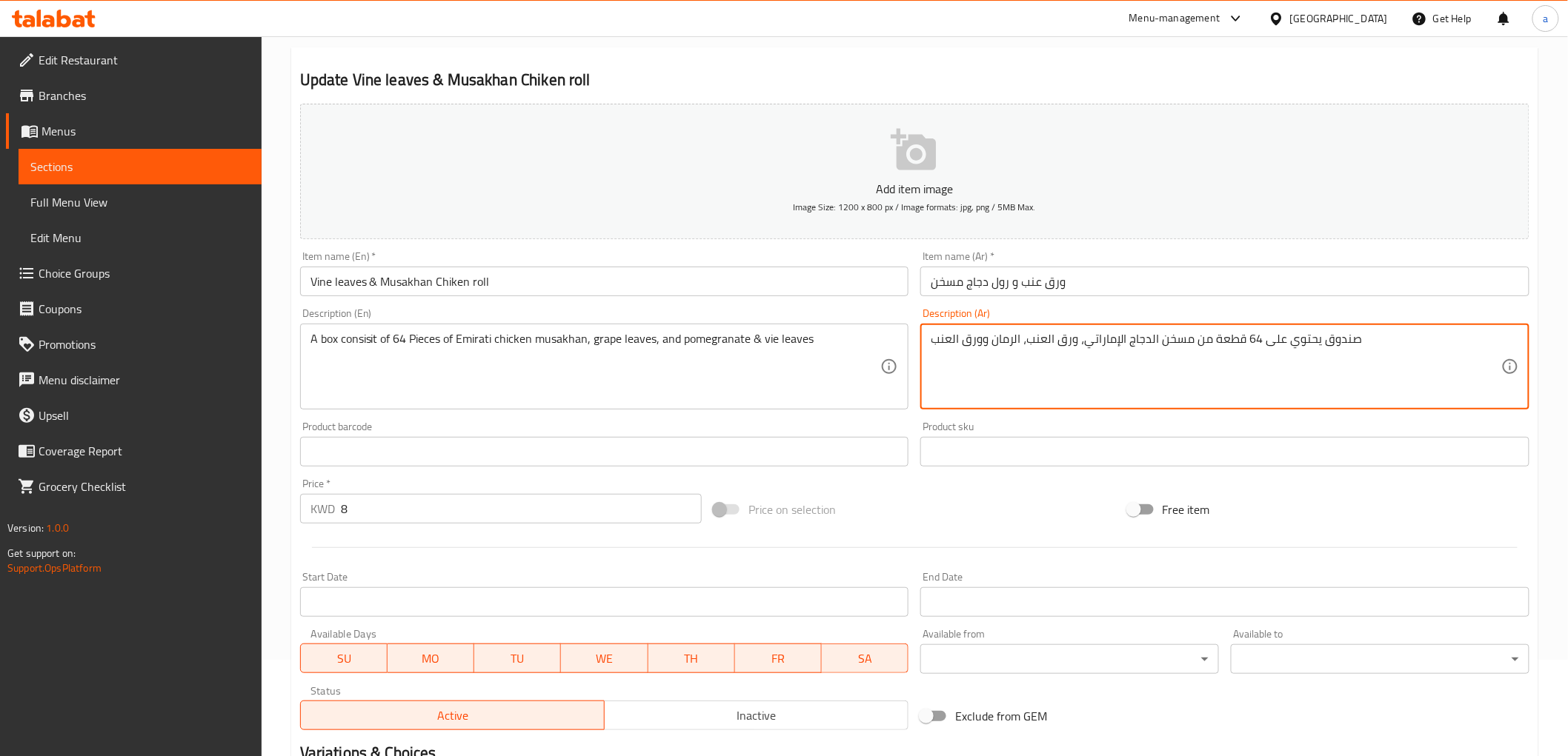
scroll to position [287, 0]
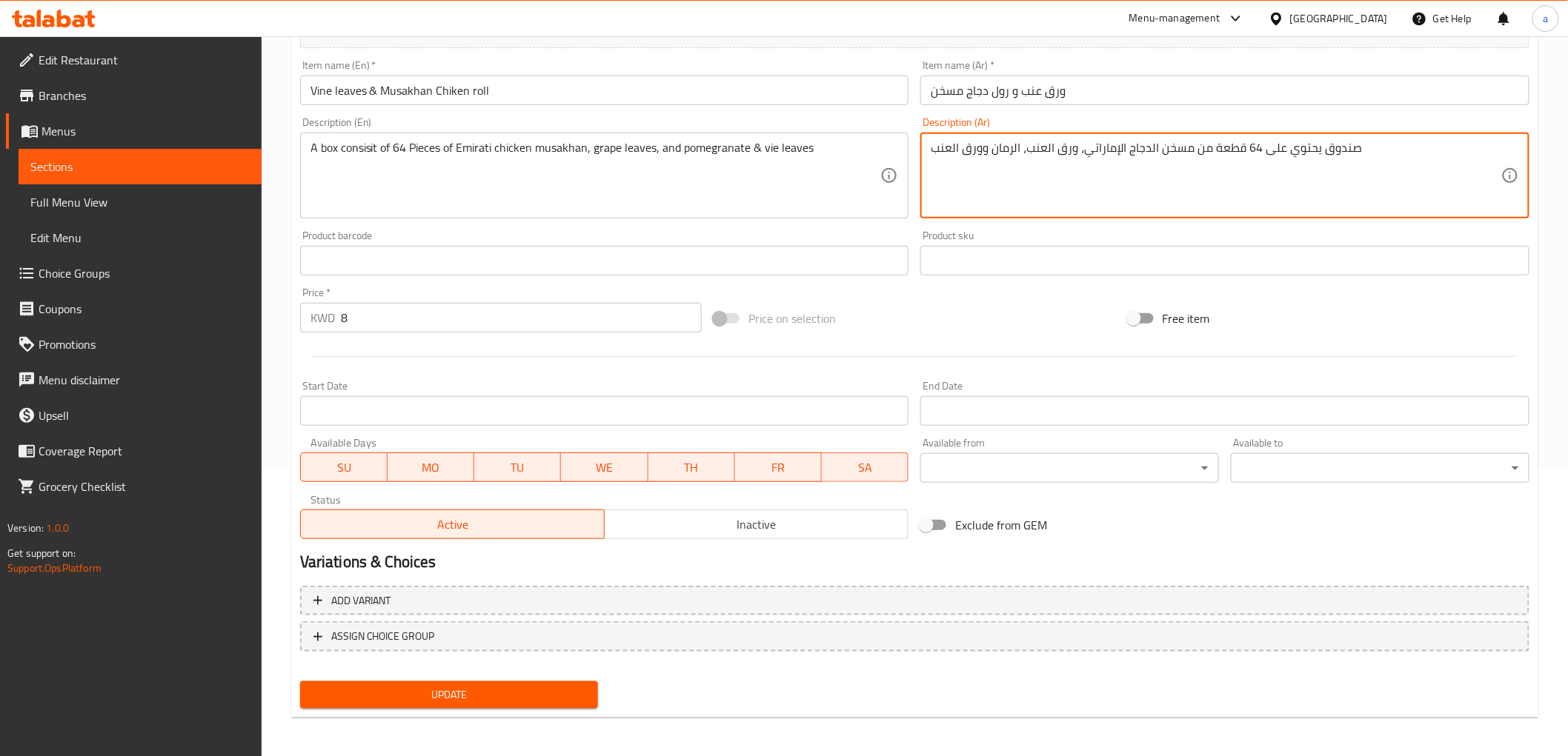
type textarea "صندوق يحتوي على 64 قطعة من مسخن الدجاج الإماراتي، ورق العنب، الرمان وورق العنب"
click at [483, 686] on span "Update" at bounding box center [449, 695] width 275 height 19
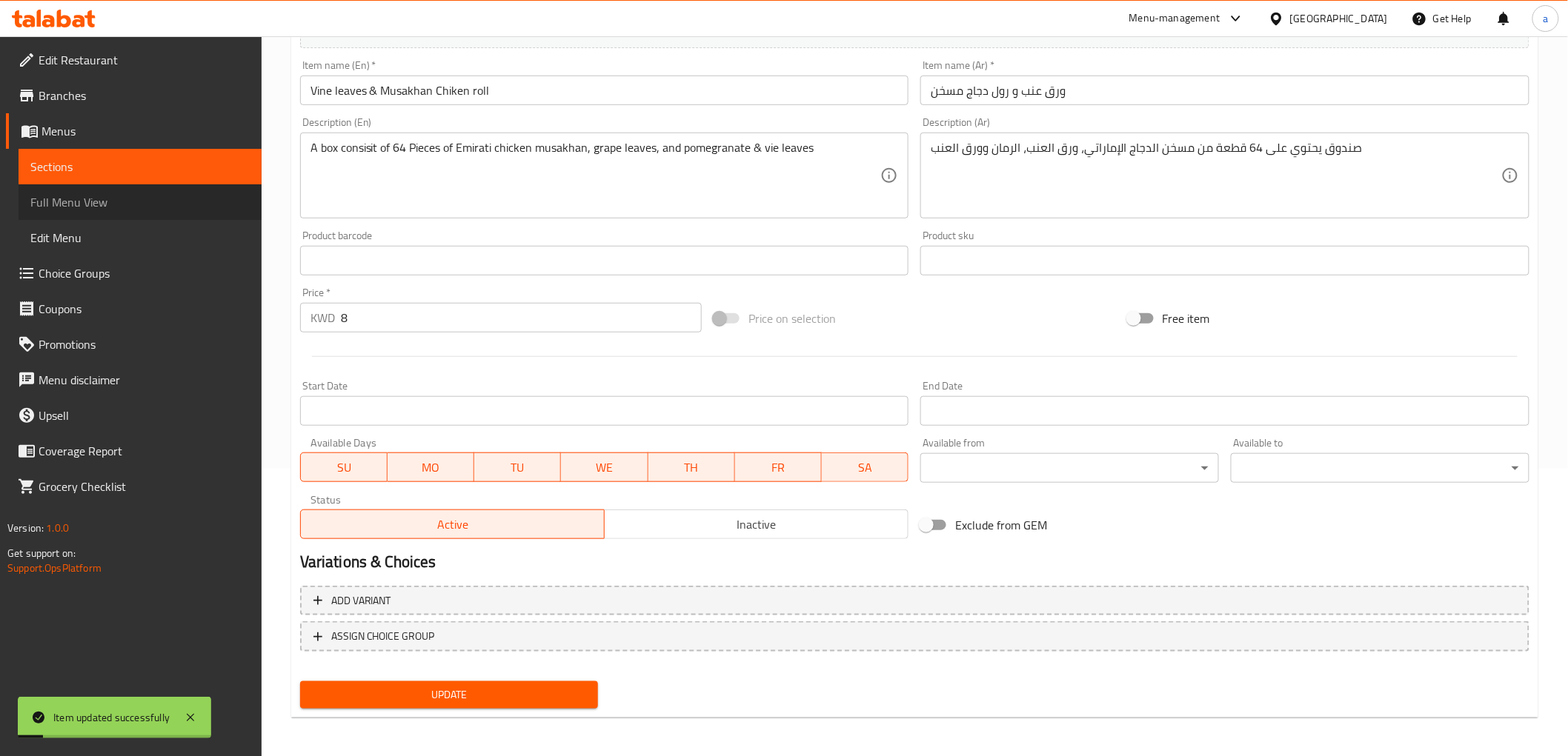
click at [67, 205] on span "Full Menu View" at bounding box center [140, 202] width 220 height 18
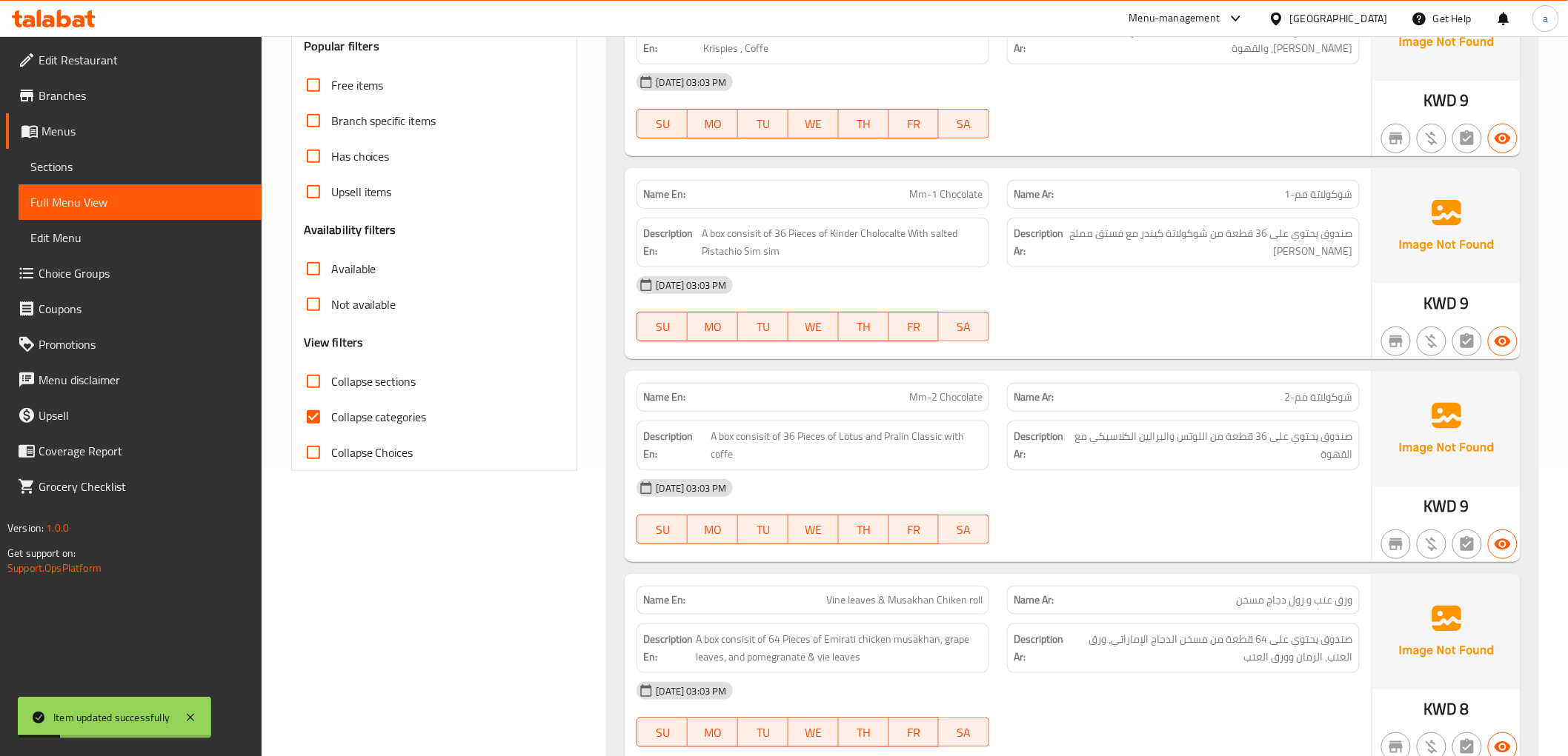
click at [336, 414] on span "Collapse categories" at bounding box center [379, 417] width 95 height 18
click at [331, 414] on input "Collapse categories" at bounding box center [313, 417] width 36 height 36
checkbox input "false"
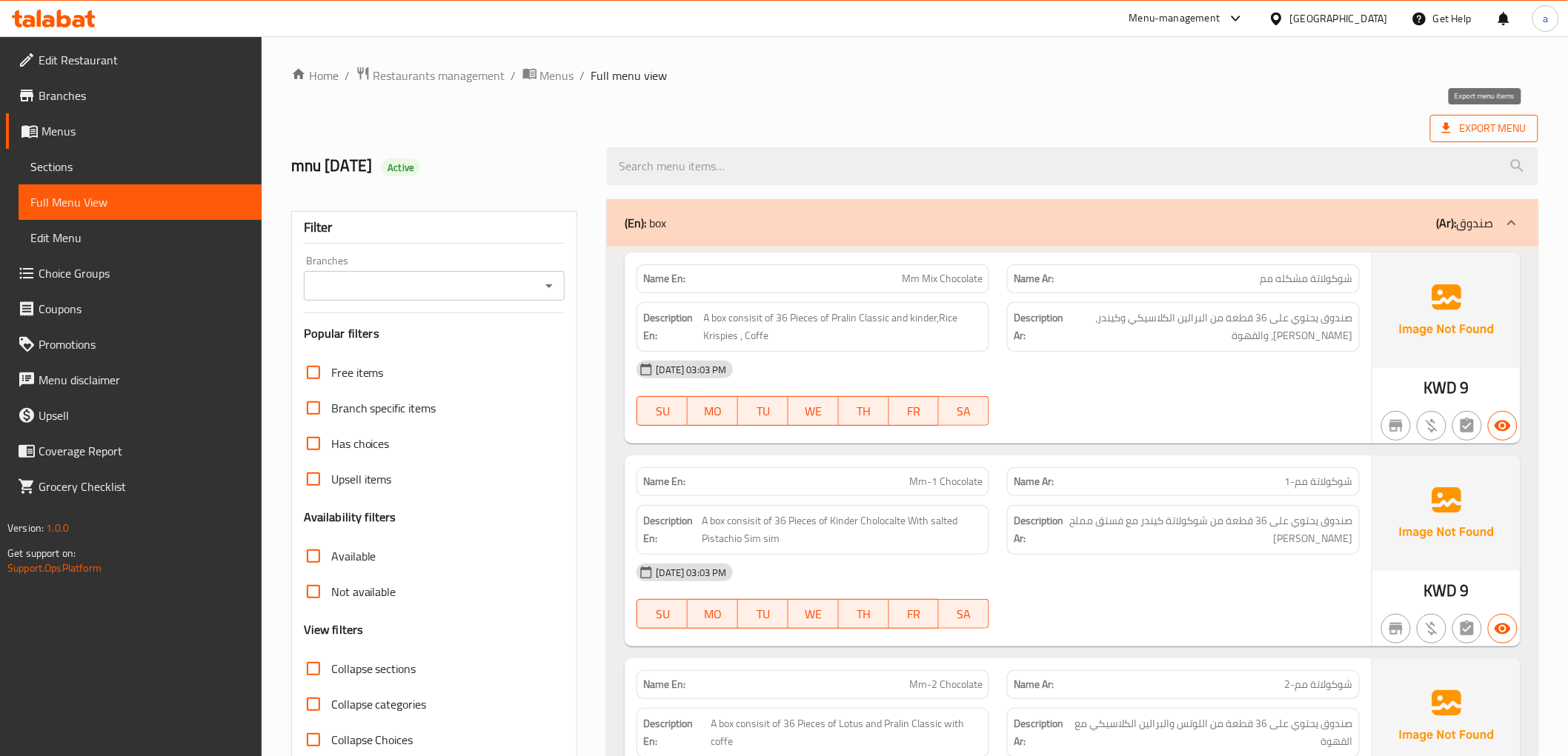
click at [1458, 130] on span "Export Menu" at bounding box center [1484, 128] width 84 height 19
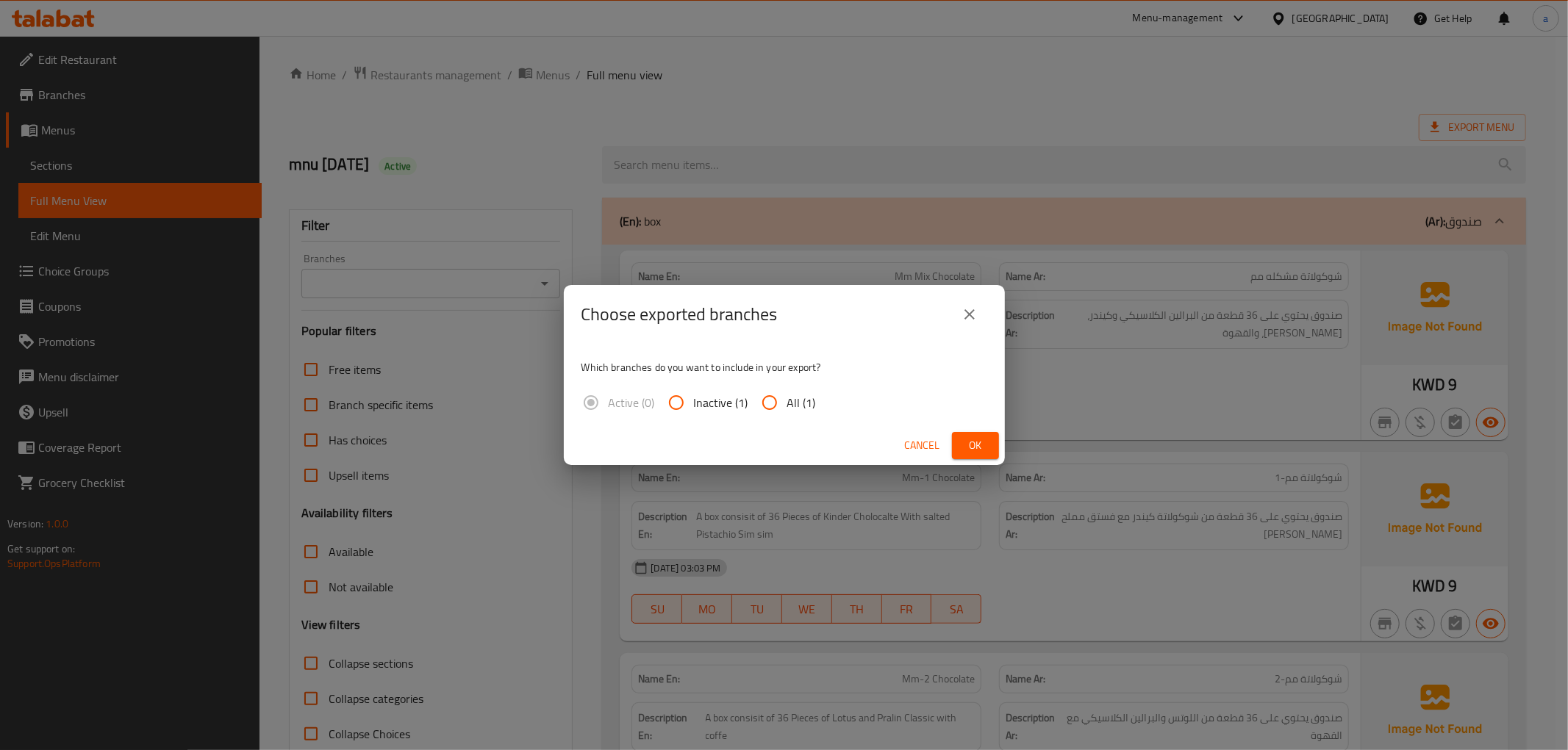
click at [769, 407] on input "All (1)" at bounding box center [770, 403] width 35 height 35
radio input "true"
click at [960, 441] on button "Ok" at bounding box center [976, 445] width 47 height 27
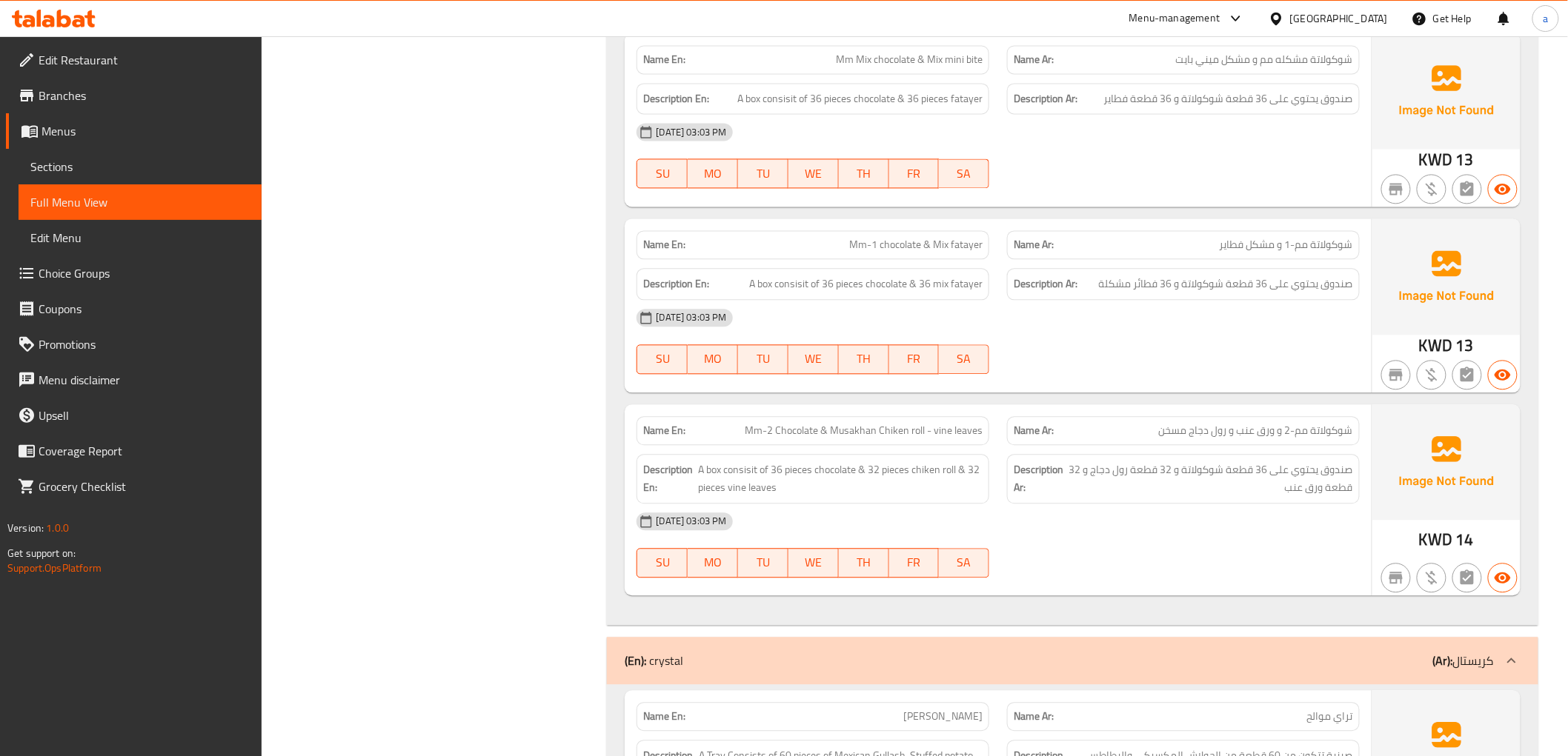
scroll to position [33, 0]
